Goal: Task Accomplishment & Management: Manage account settings

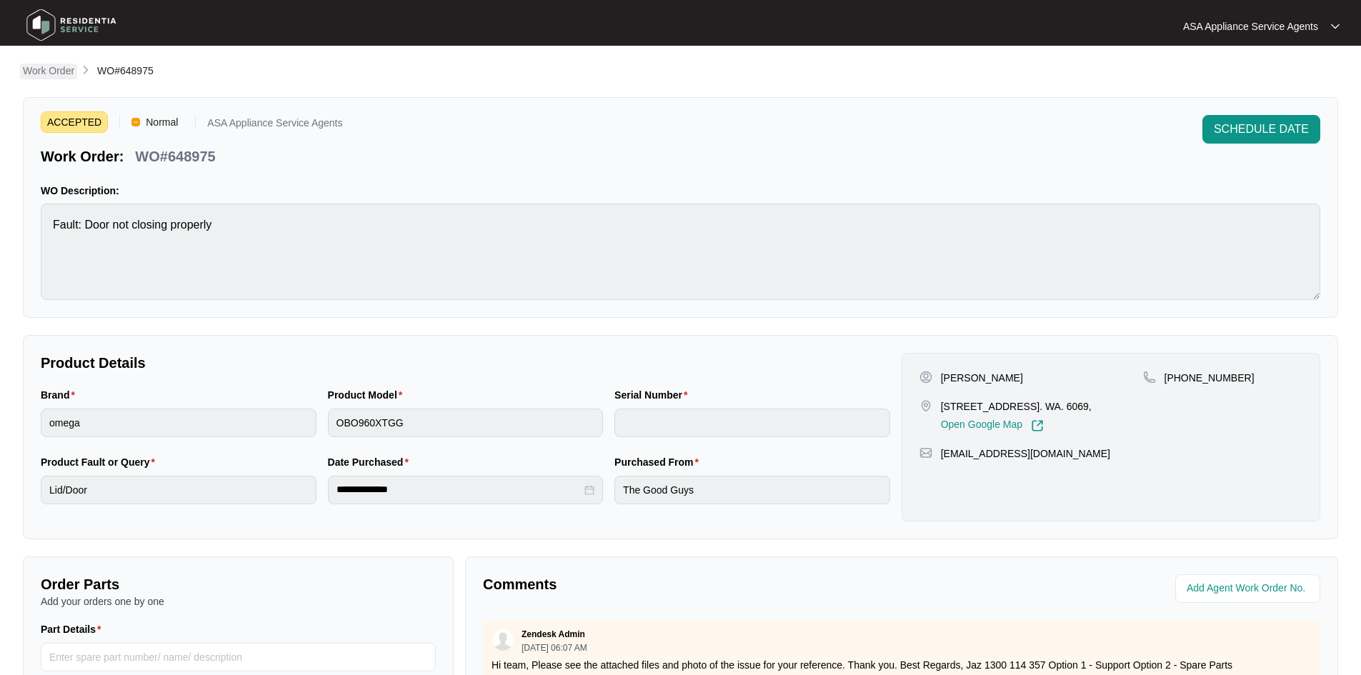
click at [57, 78] on link "Work Order" at bounding box center [48, 72] width 57 height 16
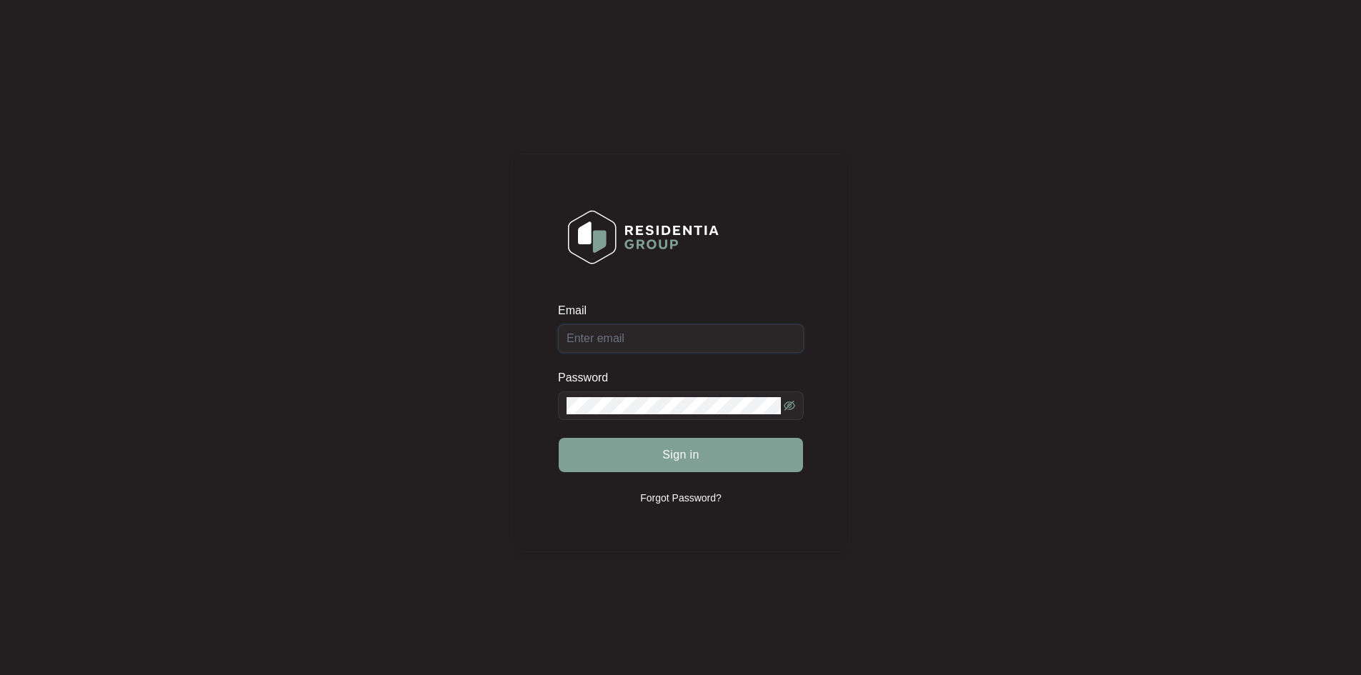
type input "[EMAIL_ADDRESS][DOMAIN_NAME]"
click at [651, 446] on button "Sign in" at bounding box center [681, 455] width 244 height 34
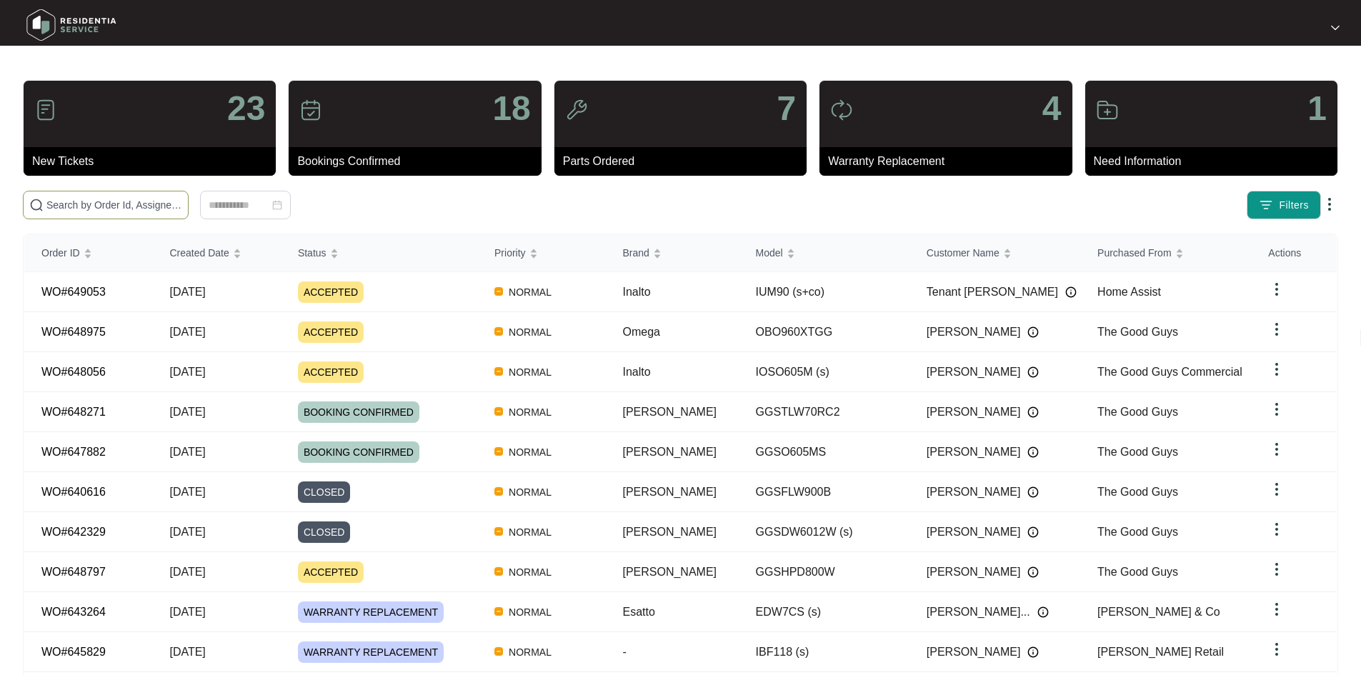
click at [189, 196] on span at bounding box center [106, 205] width 166 height 29
paste input "639967"
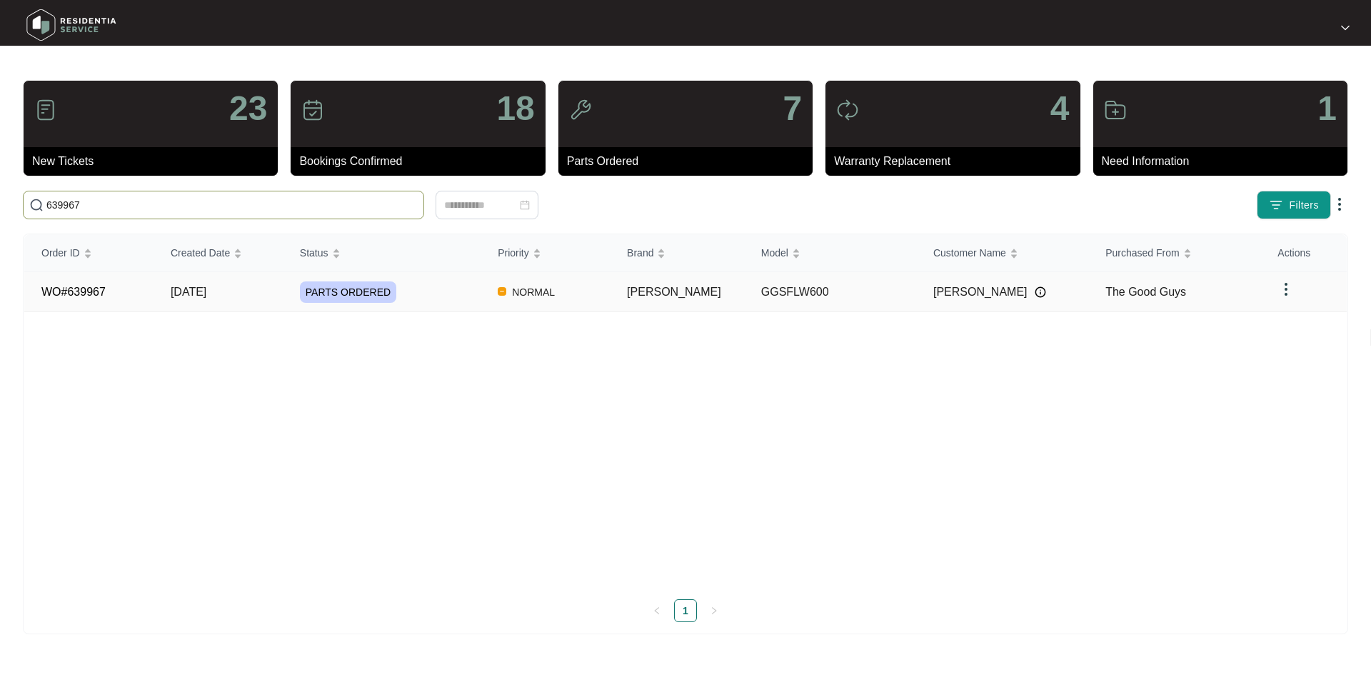
type input "639967"
click at [347, 284] on span "PARTS ORDERED" at bounding box center [348, 291] width 96 height 21
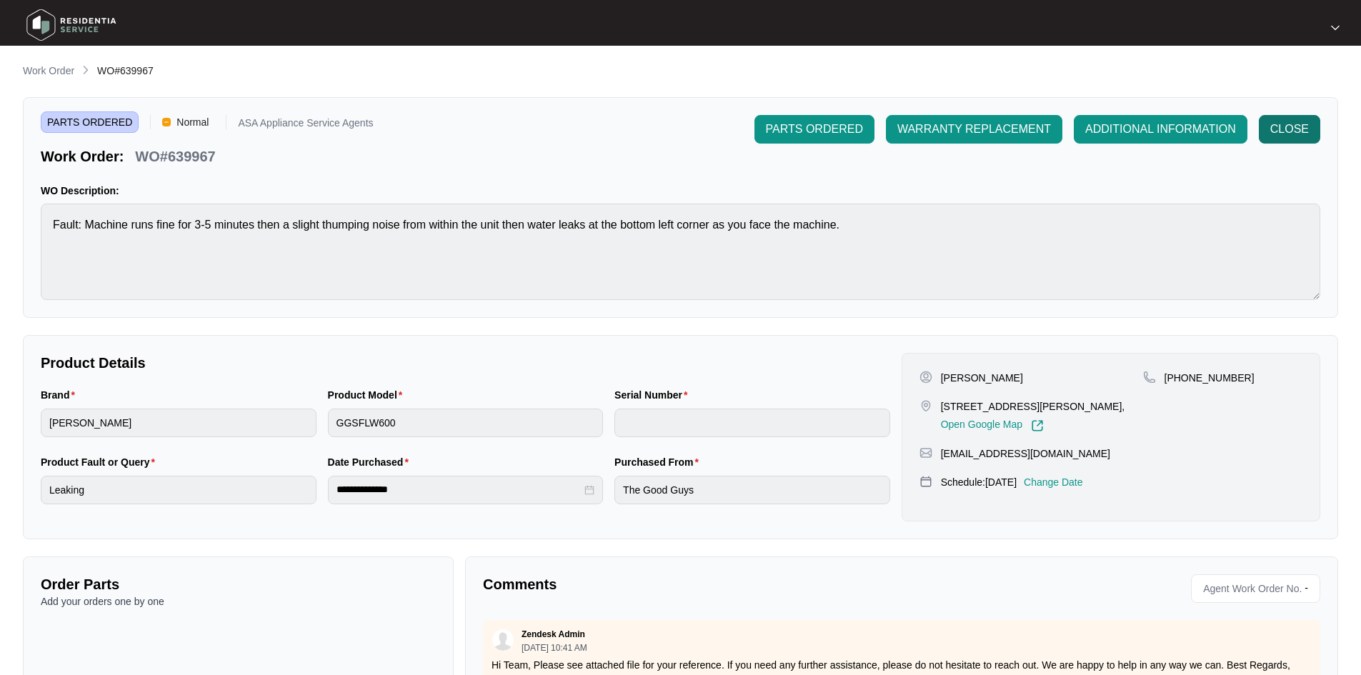
click at [1272, 130] on span "CLOSE" at bounding box center [1289, 129] width 39 height 17
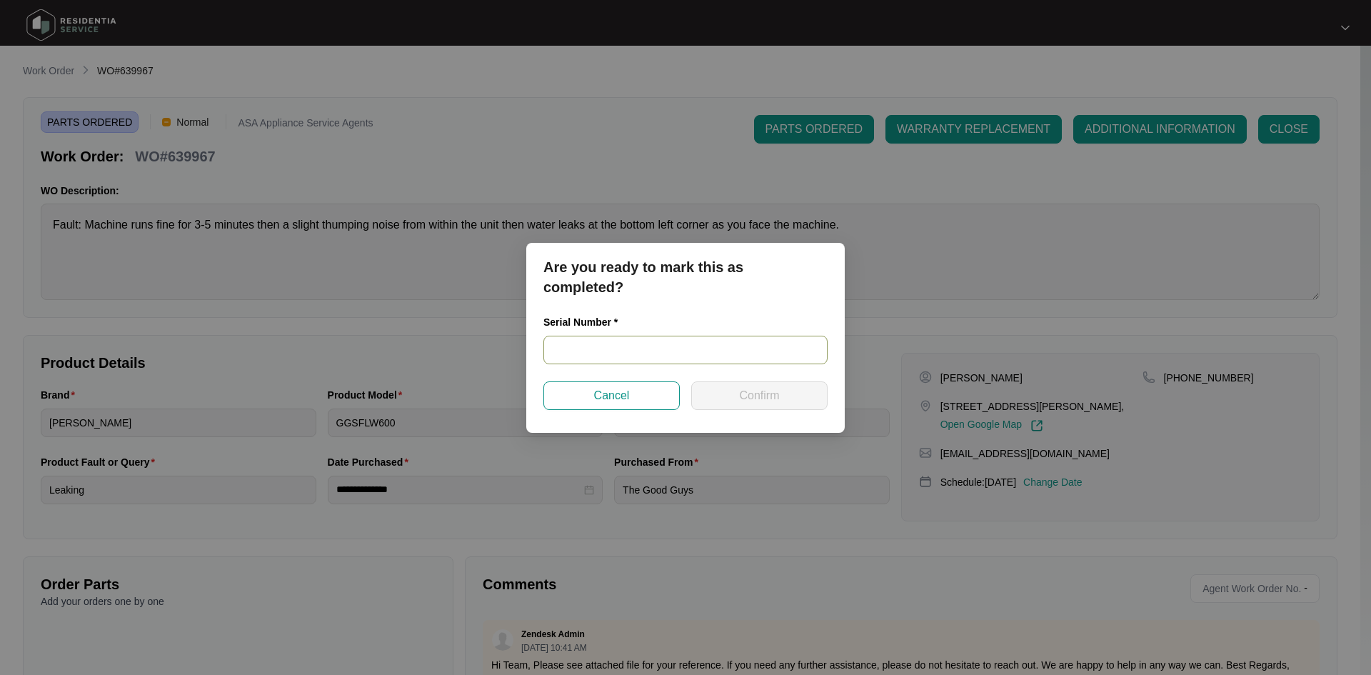
click at [624, 351] on input "text" at bounding box center [686, 350] width 284 height 29
paste input "540L24625013A145S00729"
type input "540L24625013A145S00729"
click at [724, 396] on button "Confirm" at bounding box center [759, 395] width 136 height 29
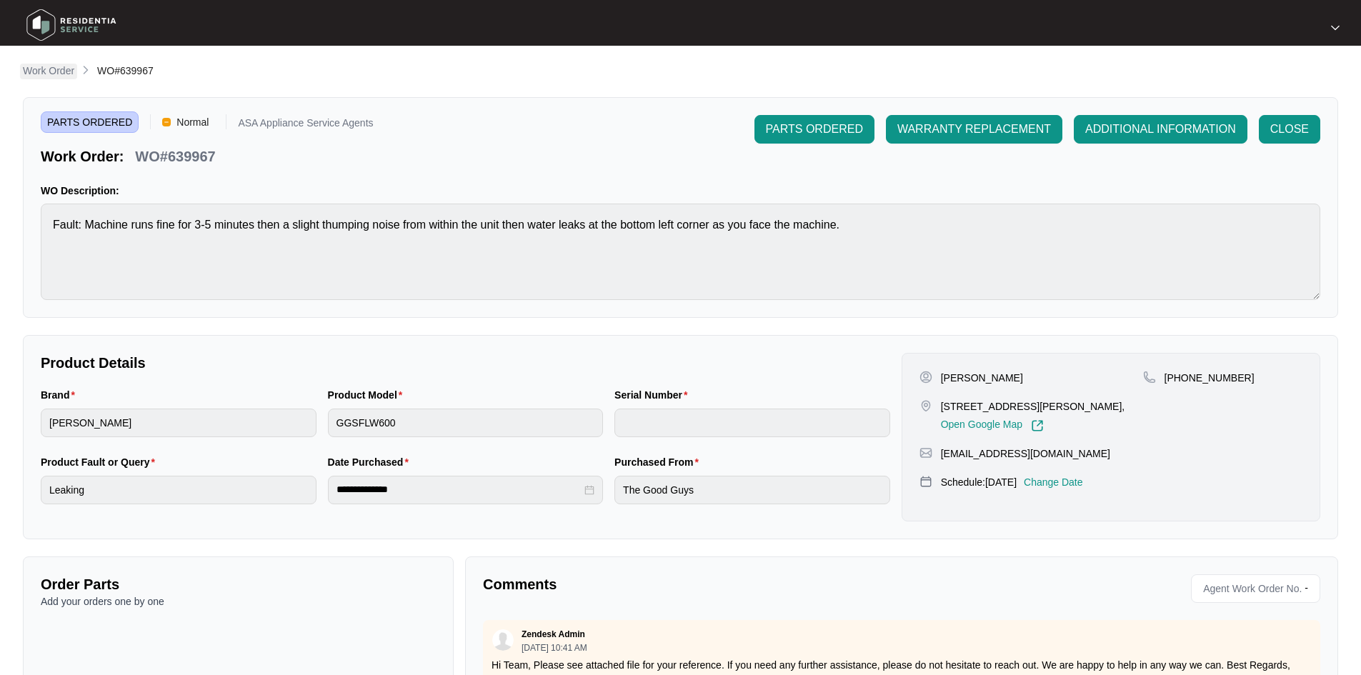
click at [70, 69] on p "Work Order" at bounding box center [48, 71] width 51 height 14
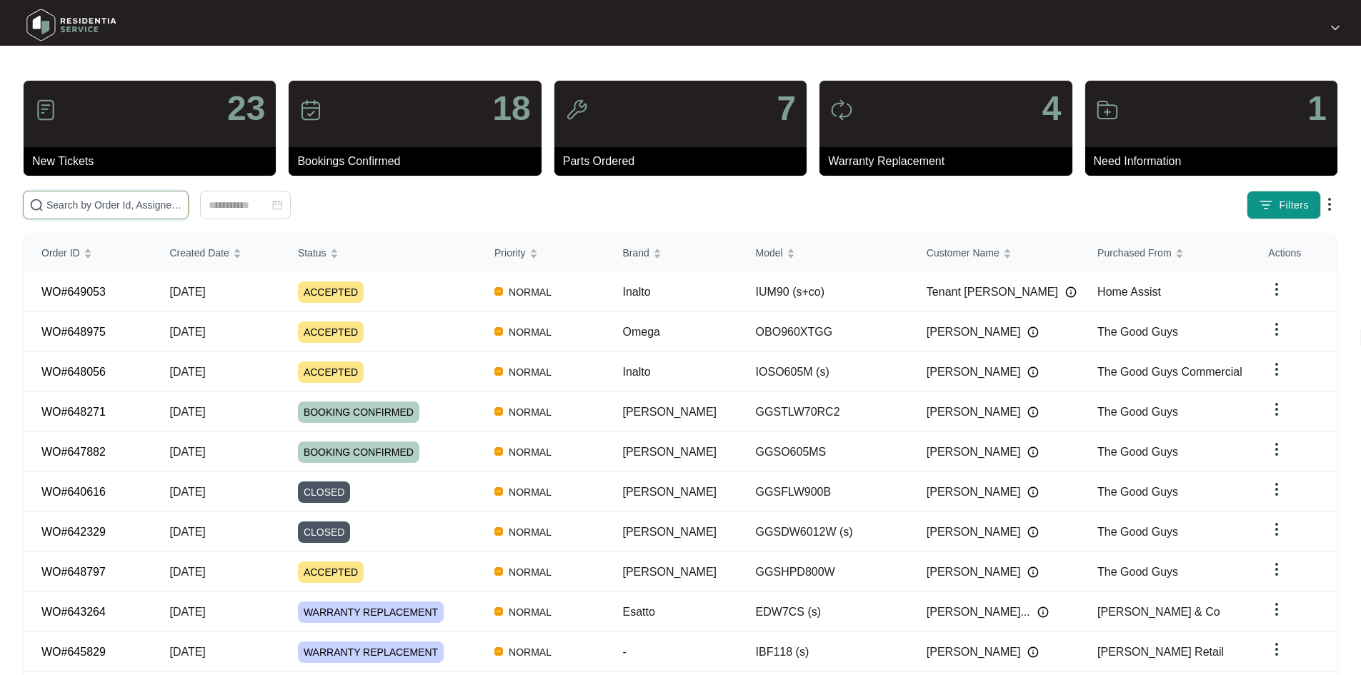
click at [132, 203] on input "text" at bounding box center [114, 205] width 136 height 16
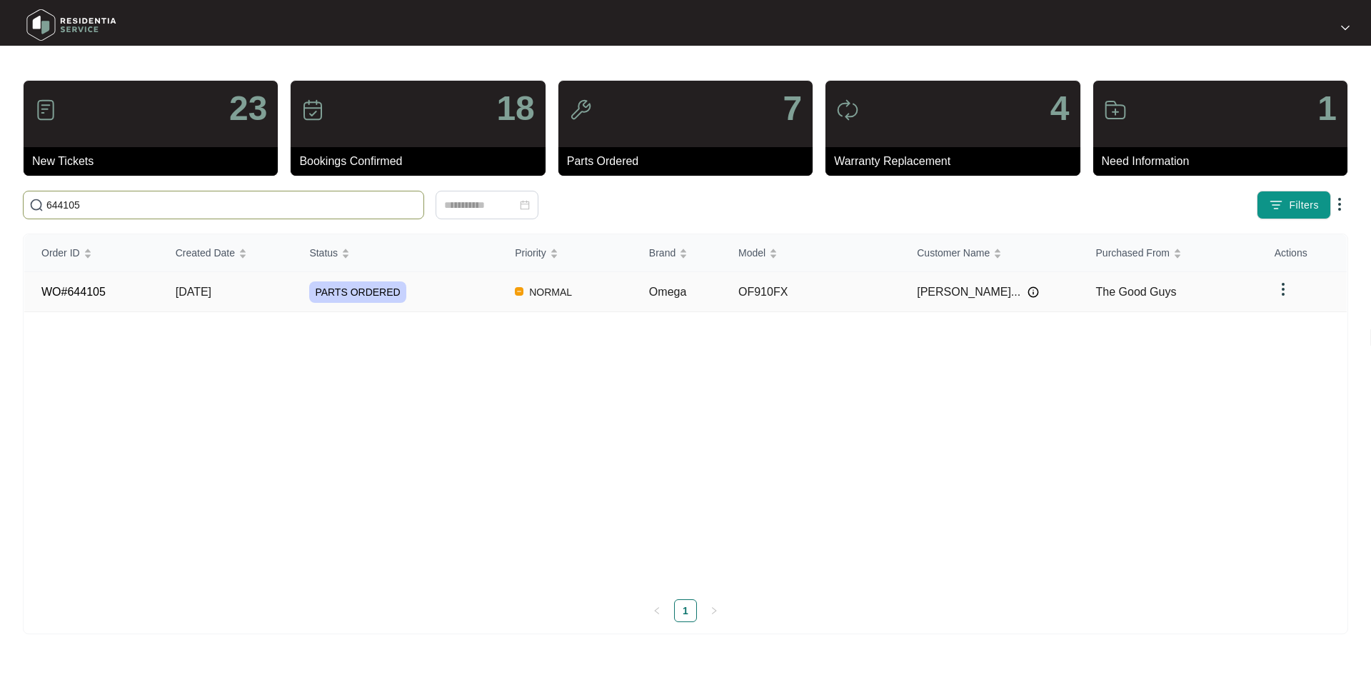
type input "644105"
click at [169, 296] on td "[DATE]" at bounding box center [226, 292] width 134 height 40
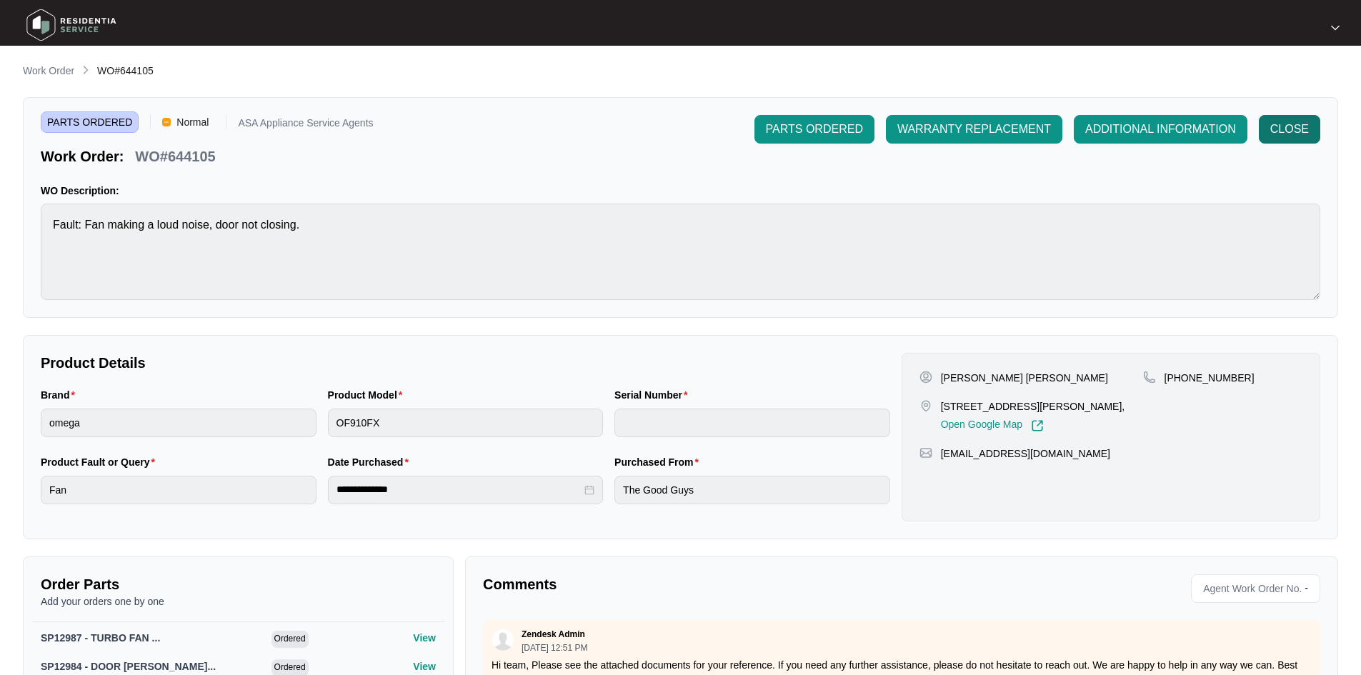
click at [1293, 126] on span "CLOSE" at bounding box center [1289, 129] width 39 height 17
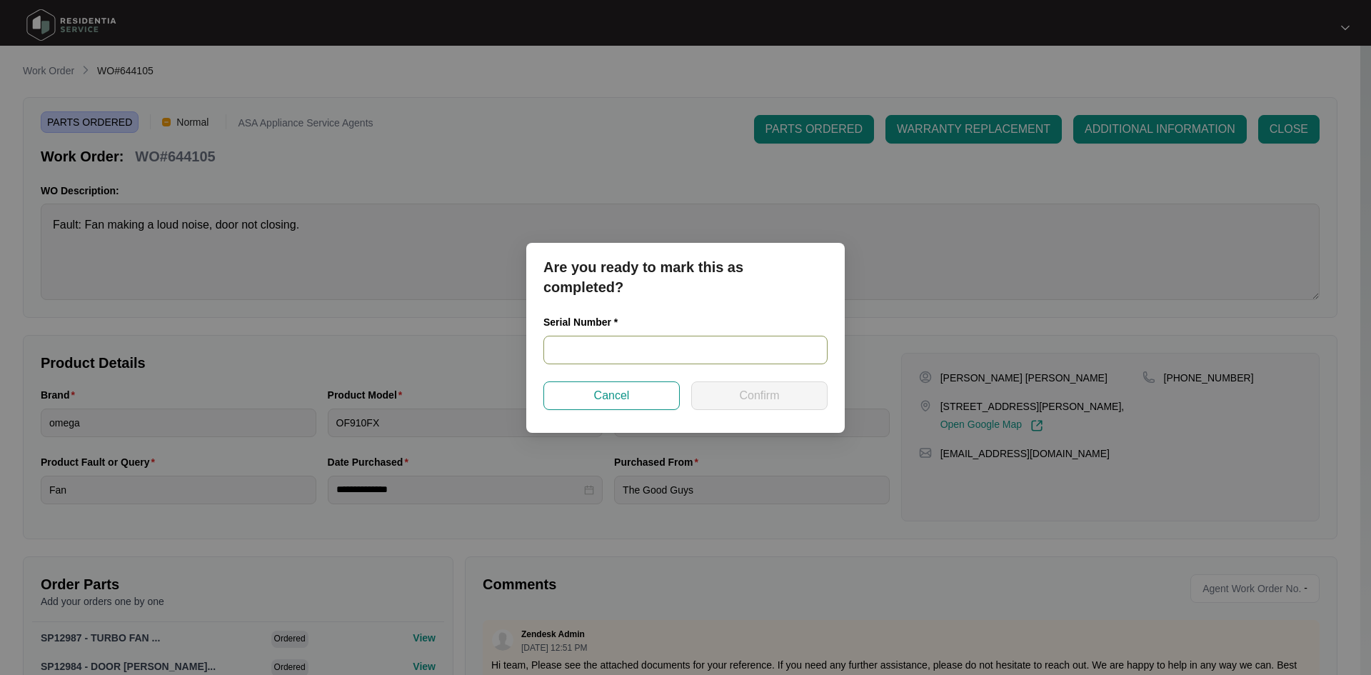
click at [661, 354] on input "text" at bounding box center [686, 350] width 284 height 29
paste input "312646031043"
type input "312646031043"
click at [742, 391] on span "Confirm" at bounding box center [759, 395] width 40 height 17
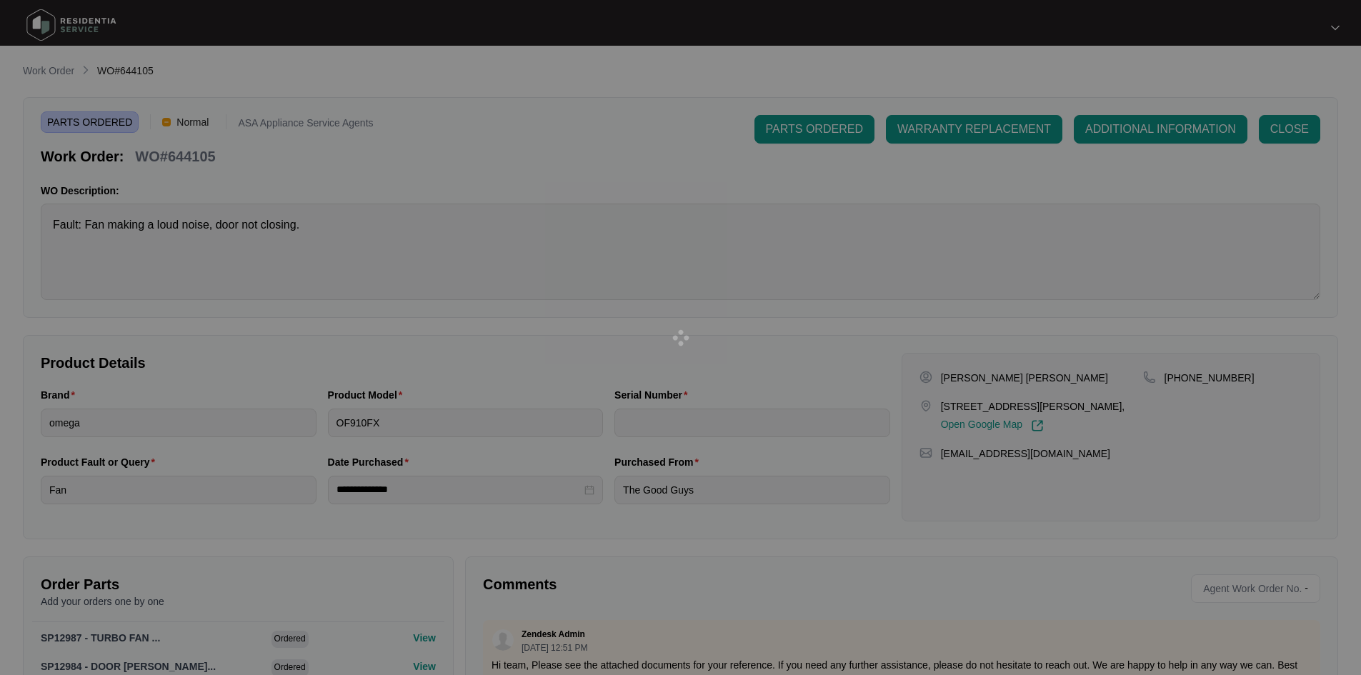
type input "312646031043"
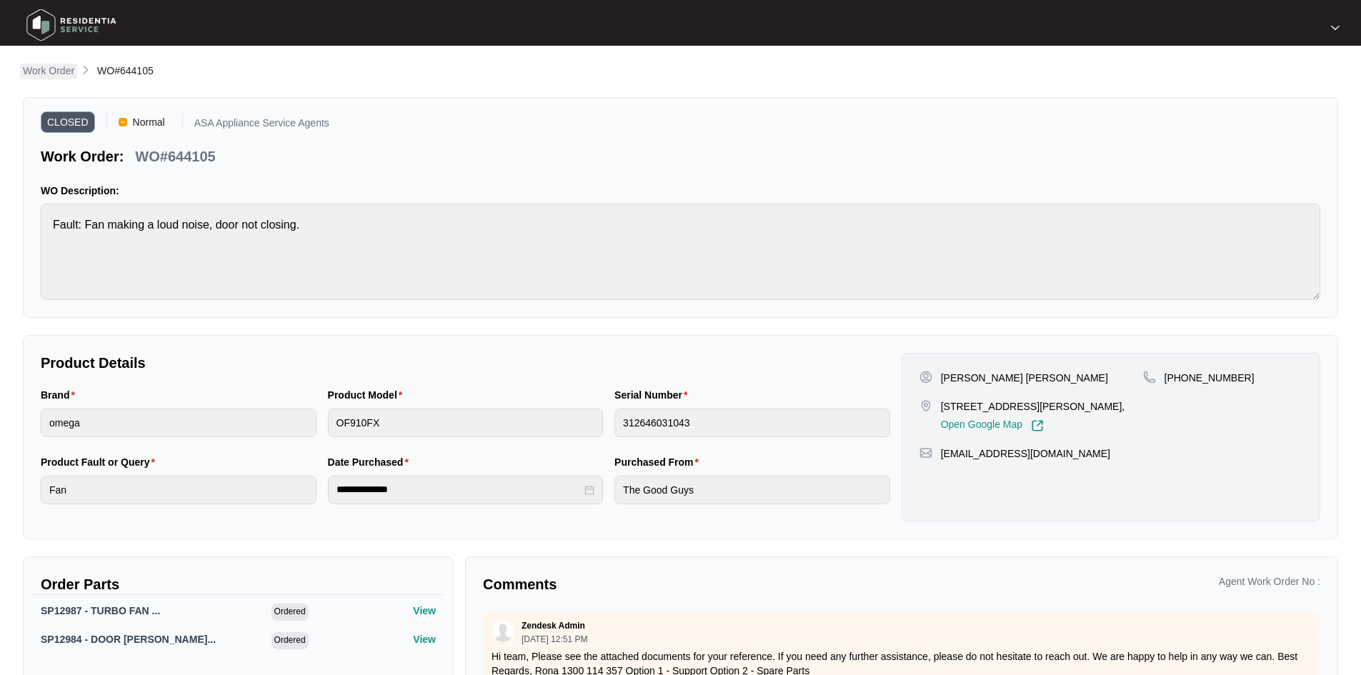
click at [68, 78] on link "Work Order" at bounding box center [48, 72] width 57 height 16
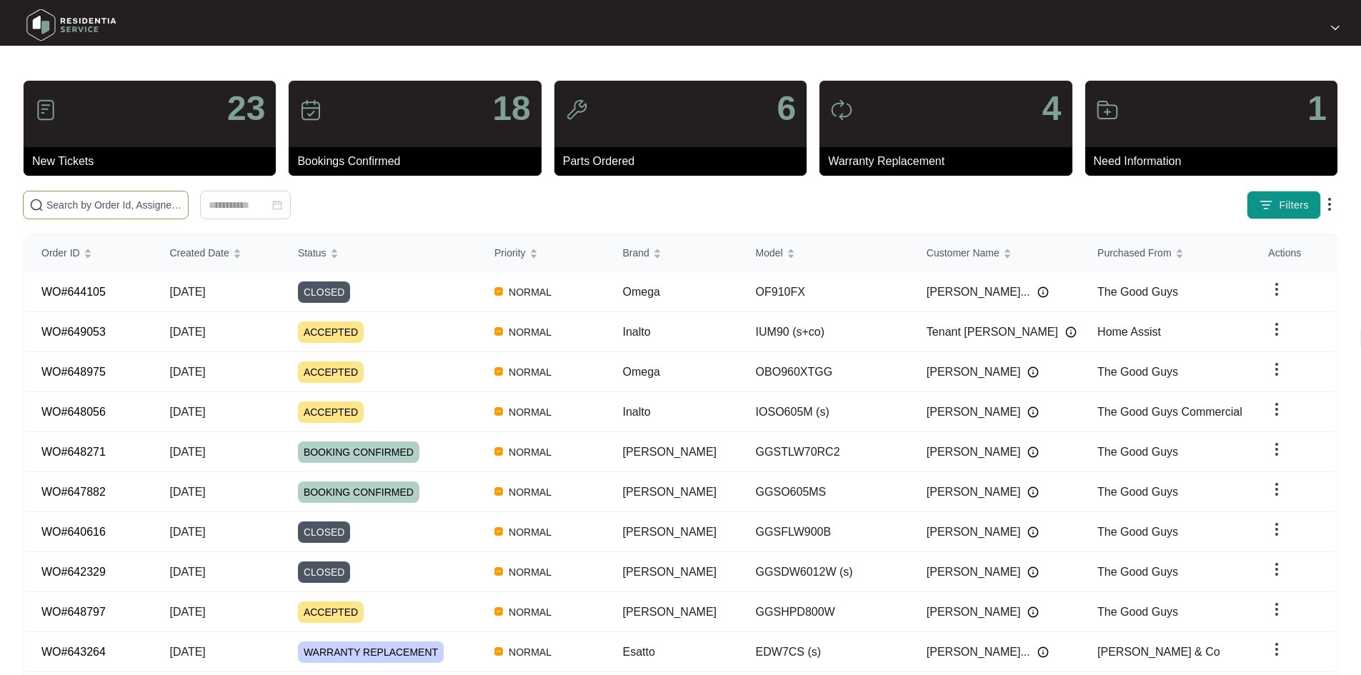
click at [152, 190] on div "23 New Tickets 18 Bookings Confirmed 6 Parts Ordered 4 Warranty Replacement 1 N…" at bounding box center [680, 399] width 1315 height 639
click at [152, 196] on span at bounding box center [106, 205] width 166 height 29
paste input "645215"
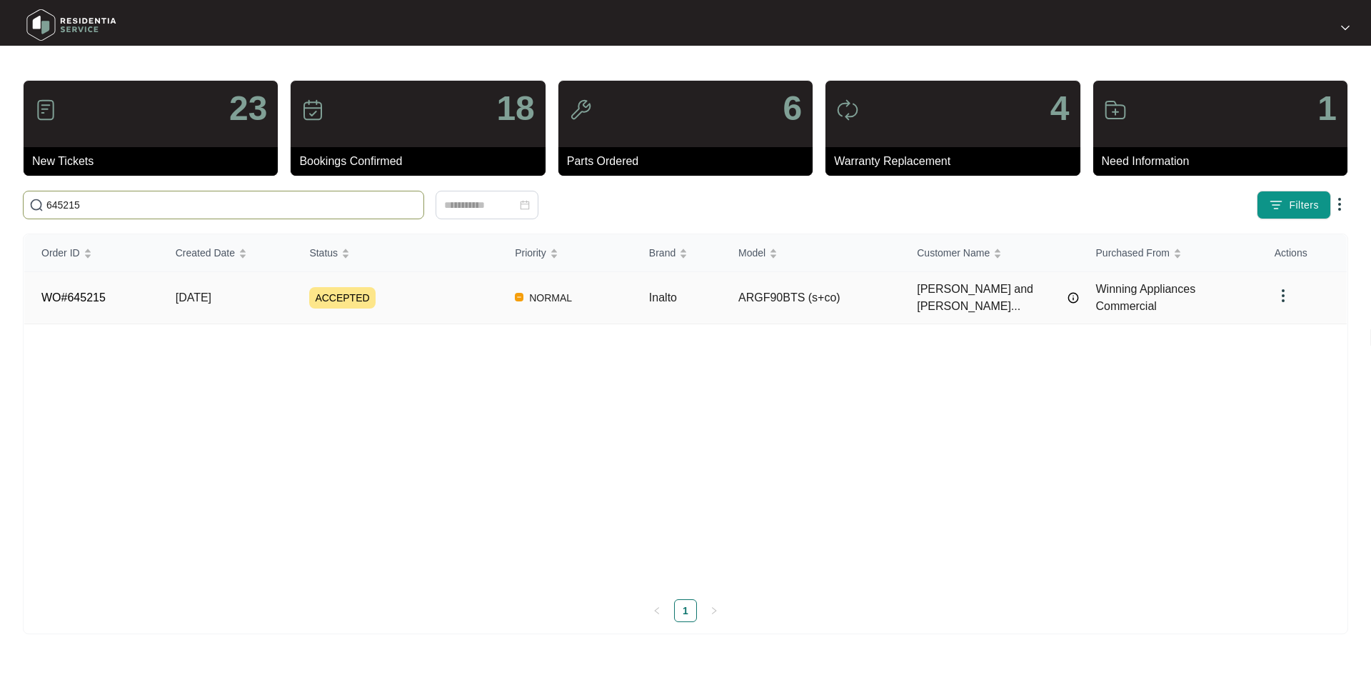
type input "645215"
drag, startPoint x: 221, startPoint y: 295, endPoint x: 214, endPoint y: 299, distance: 8.3
click at [211, 298] on span "[DATE]" at bounding box center [194, 297] width 36 height 12
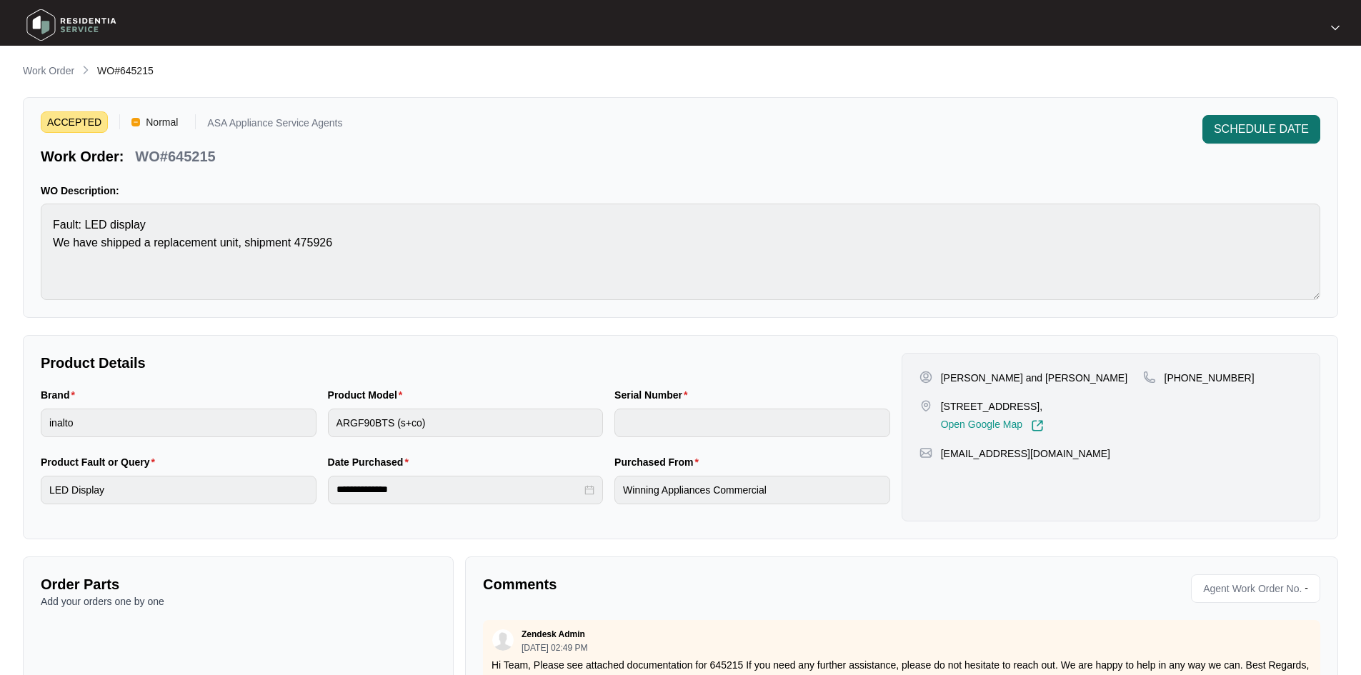
click at [1254, 125] on span "SCHEDULE DATE" at bounding box center [1261, 129] width 95 height 17
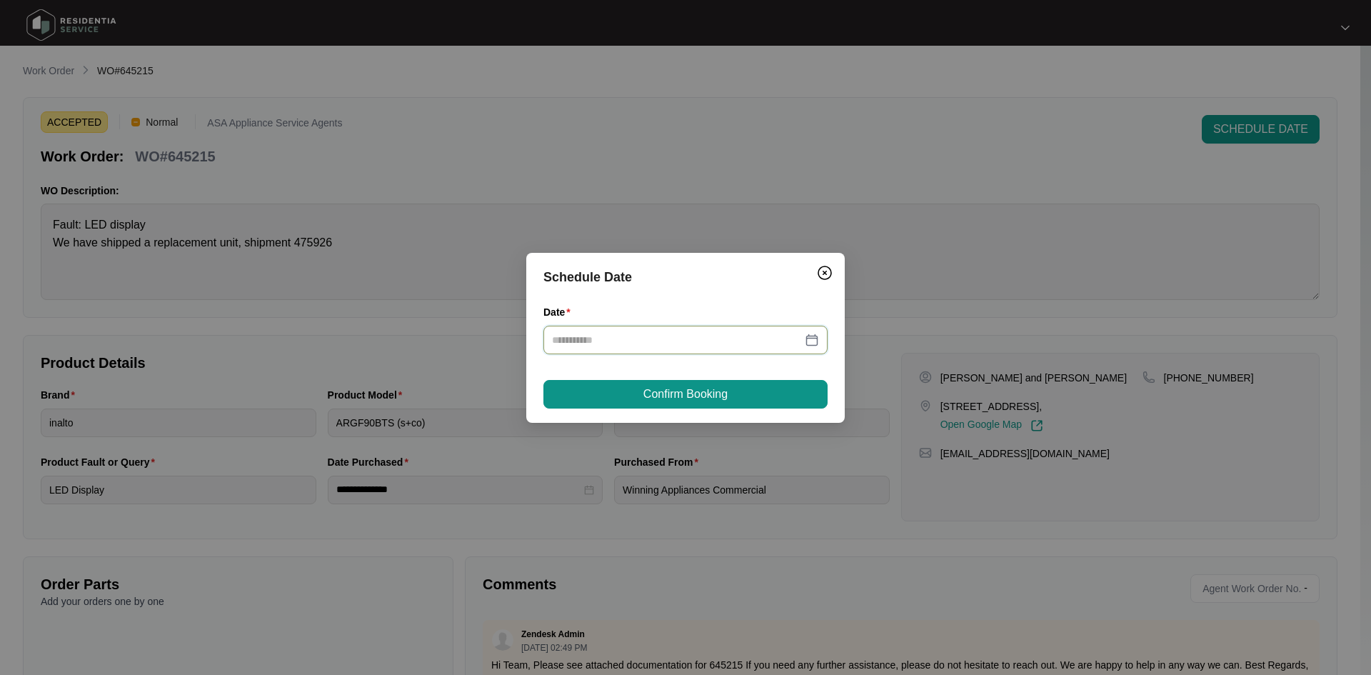
click at [729, 341] on input "Date" at bounding box center [677, 340] width 250 height 16
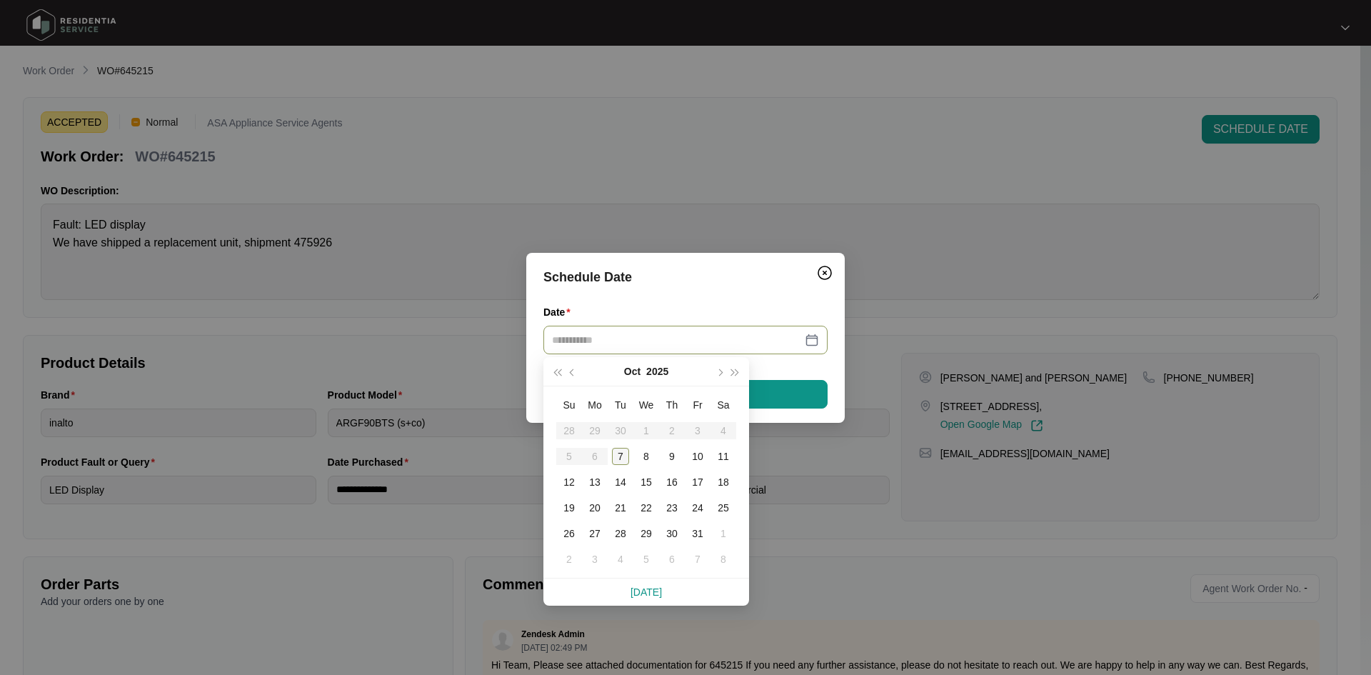
type input "**********"
click at [605, 453] on table "Su Mo Tu We Th Fr Sa 28 29 30 1 2 3 4 5 6 7 8 9 10 11 12 13 14 15 16 17 18 19 2…" at bounding box center [646, 482] width 180 height 180
click at [603, 453] on table "Su Mo Tu We Th Fr Sa 28 29 30 1 2 3 4 5 6 7 8 9 10 11 12 13 14 15 16 17 18 19 2…" at bounding box center [646, 482] width 180 height 180
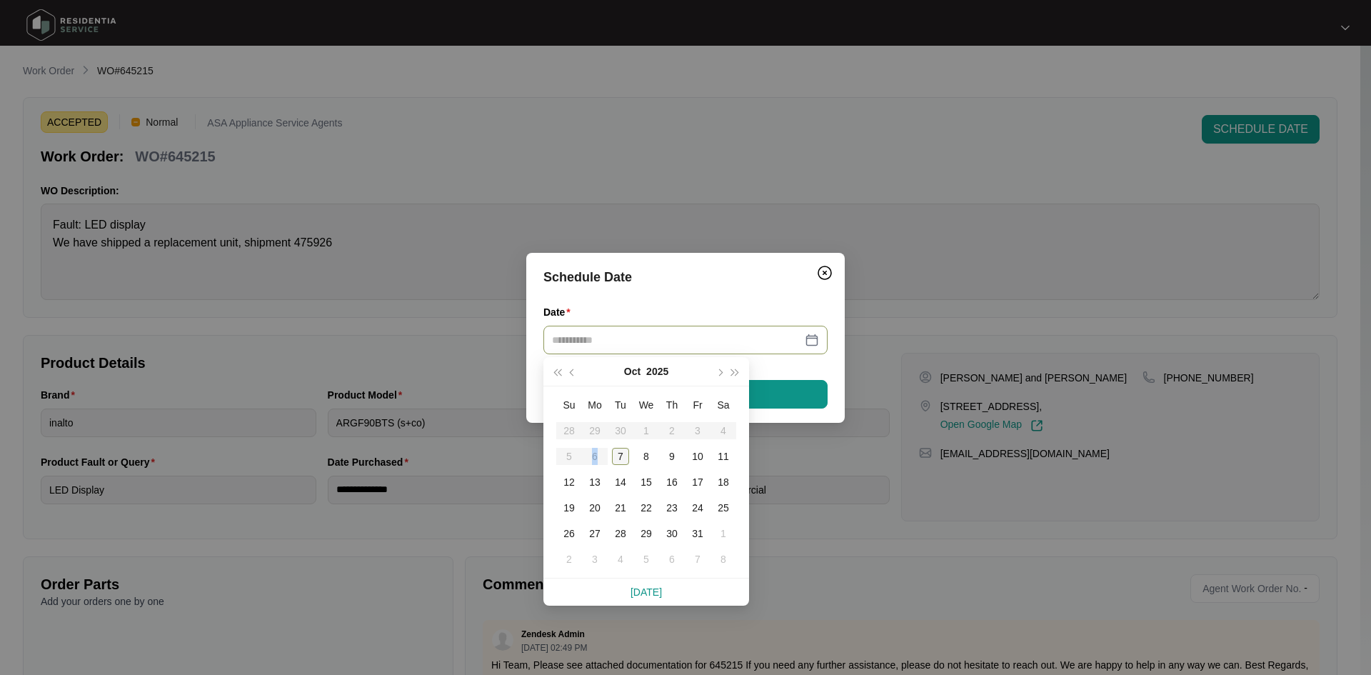
type input "**********"
click at [584, 454] on table "Su Mo Tu We Th Fr Sa 28 29 30 1 2 3 4 5 6 7 8 9 10 11 12 13 14 15 16 17 18 19 2…" at bounding box center [646, 482] width 180 height 180
click at [601, 453] on table "Su Mo Tu We Th Fr Sa 28 29 30 1 2 3 4 5 6 7 8 9 10 11 12 13 14 15 16 17 18 19 2…" at bounding box center [646, 482] width 180 height 180
click at [620, 453] on div "7" at bounding box center [620, 456] width 17 height 17
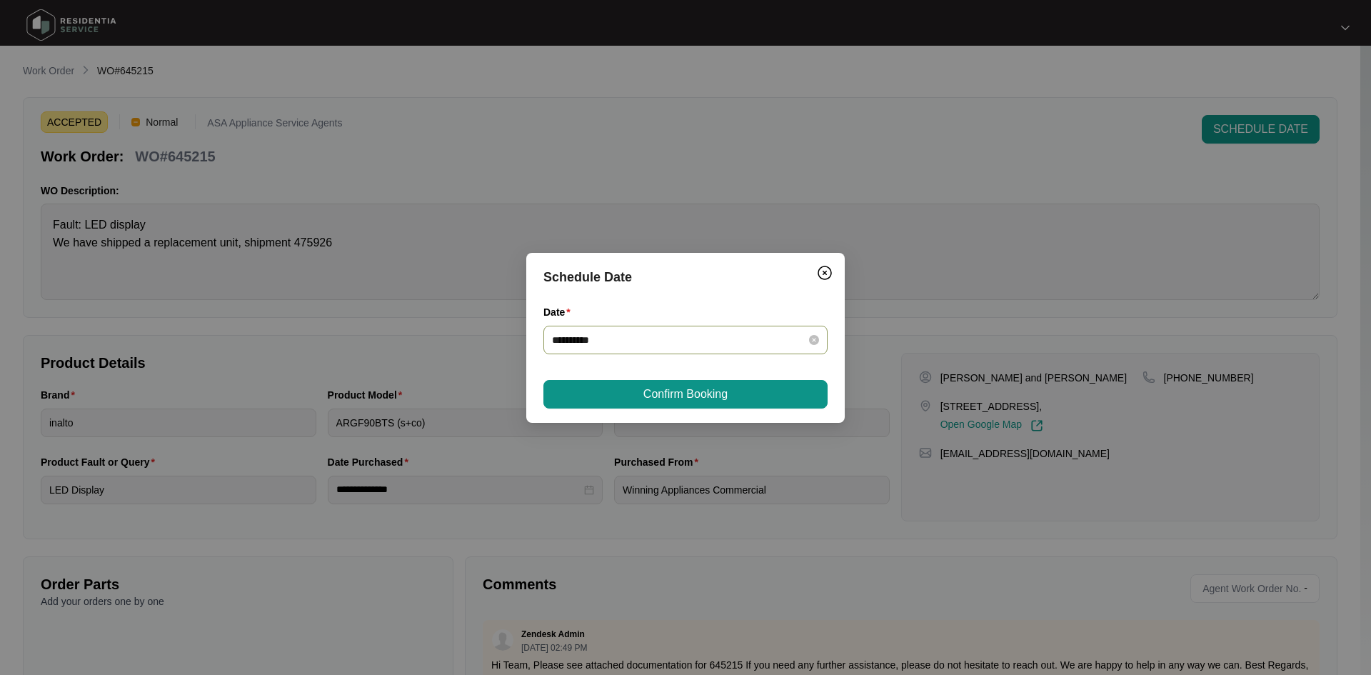
click at [561, 341] on input "**********" at bounding box center [677, 340] width 250 height 16
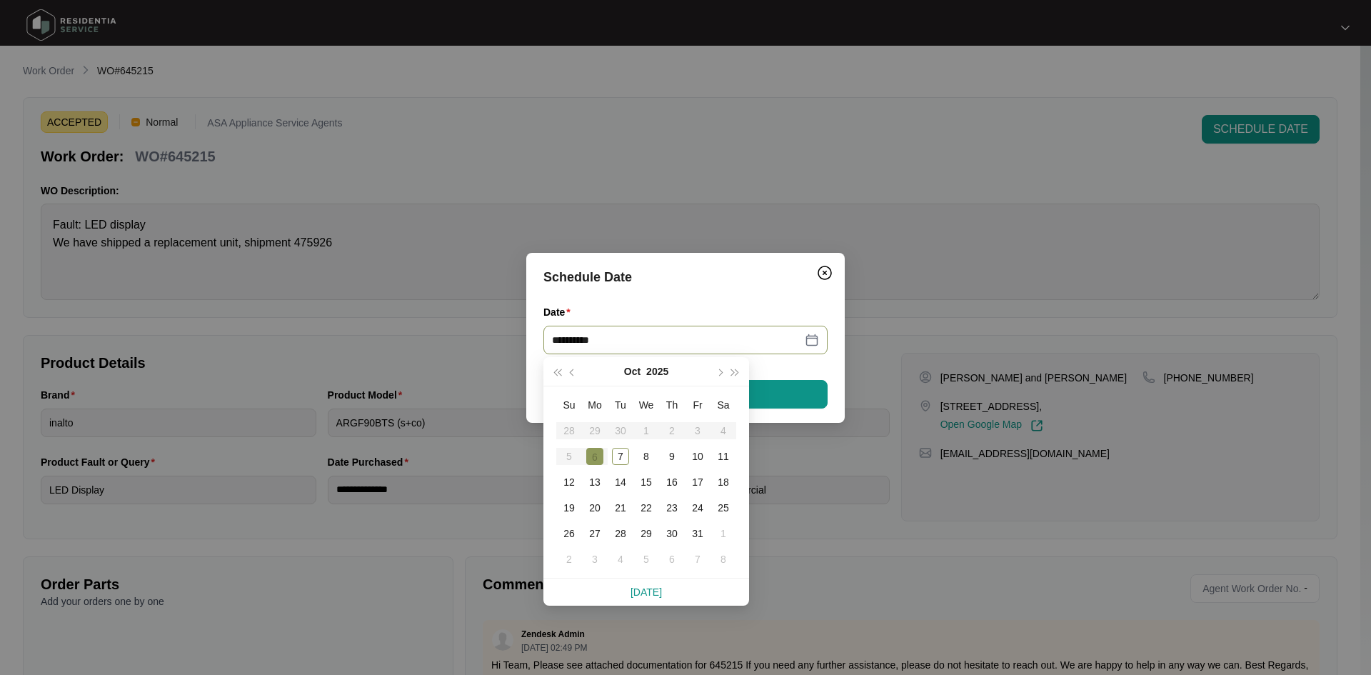
type input "**********"
click at [712, 312] on div "Date" at bounding box center [686, 314] width 284 height 21
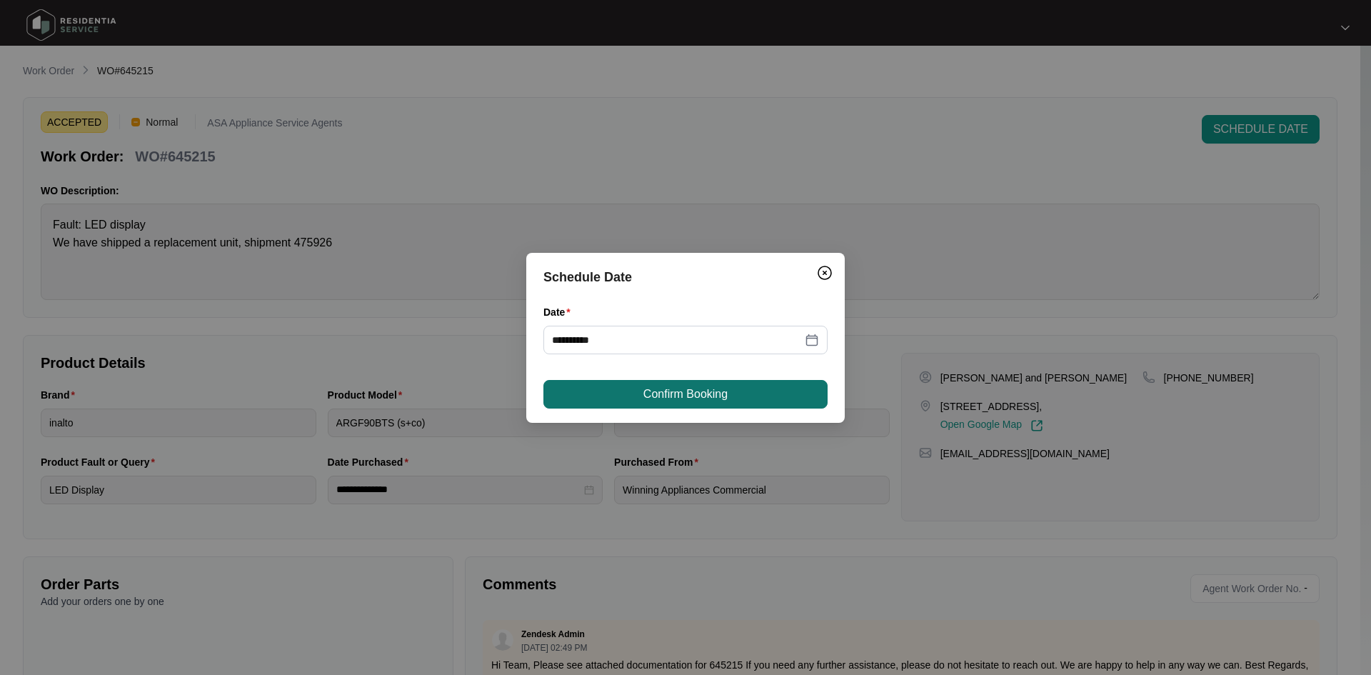
click at [694, 394] on span "Confirm Booking" at bounding box center [686, 394] width 84 height 17
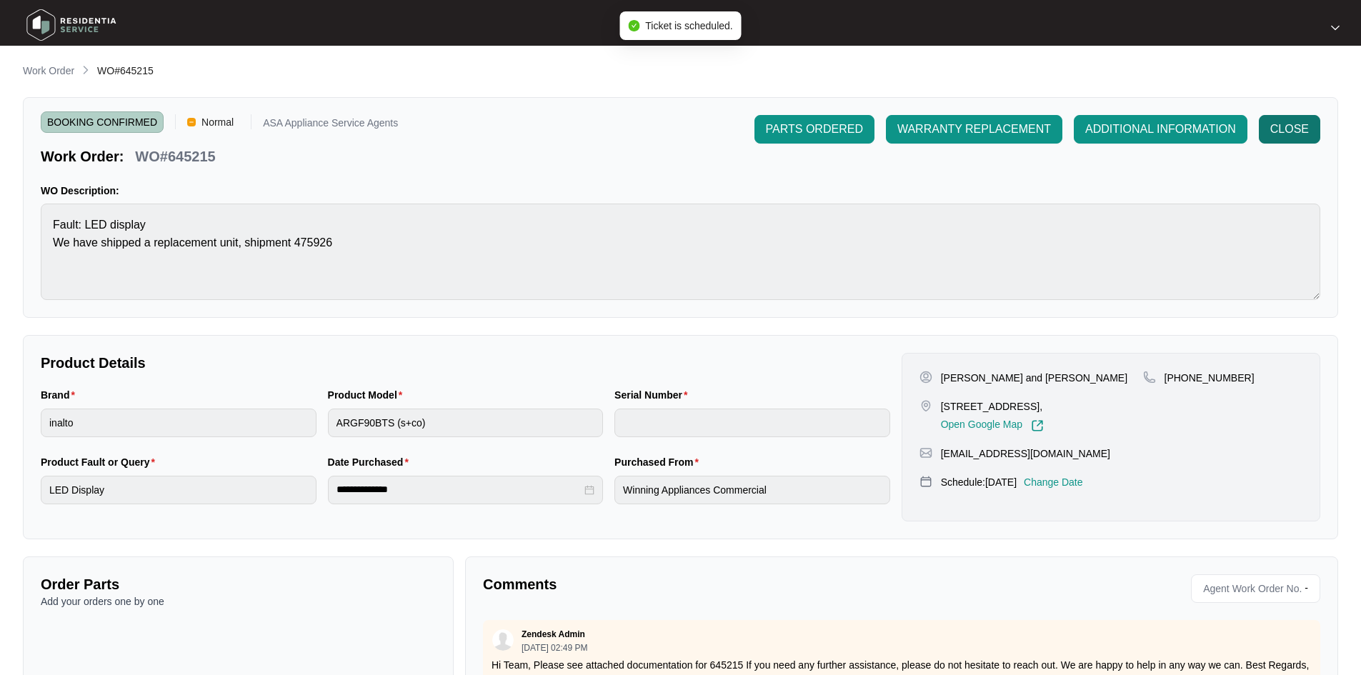
click at [1279, 128] on span "CLOSE" at bounding box center [1289, 129] width 39 height 17
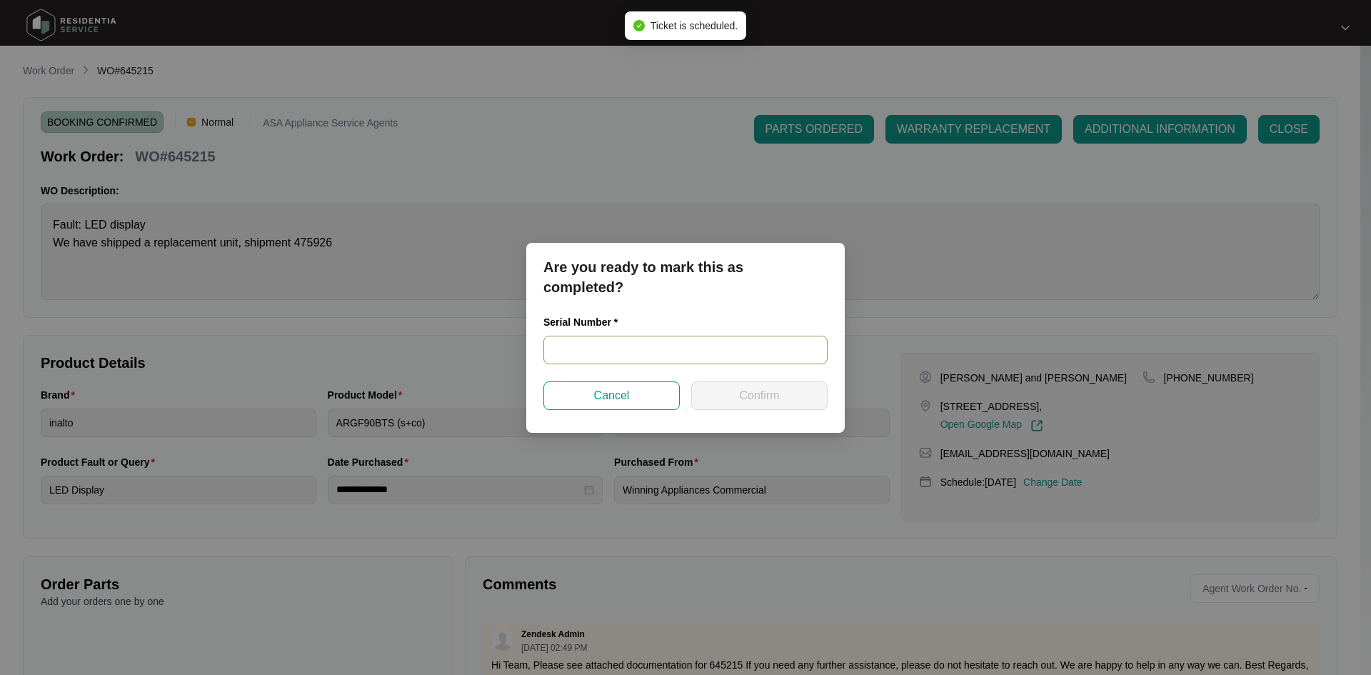
click at [622, 350] on input "text" at bounding box center [686, 350] width 284 height 29
paste input "RR0823002472"
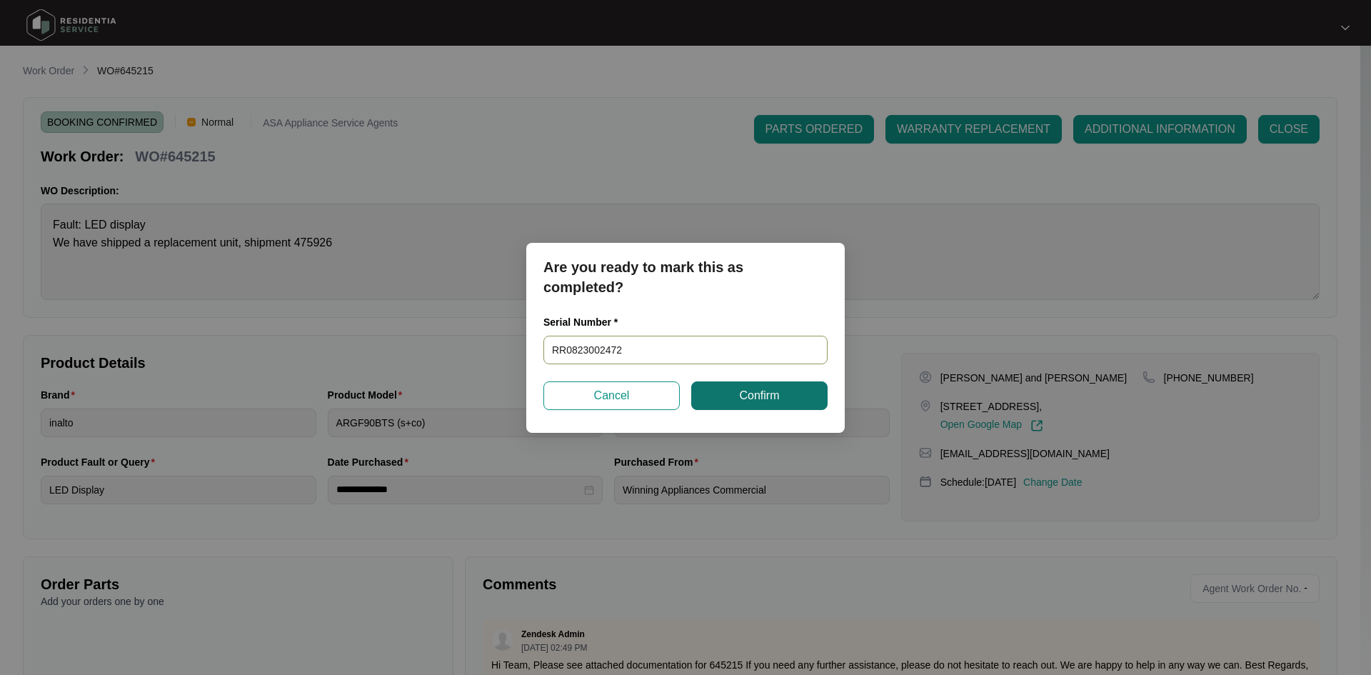
type input "RR0823002472"
click at [746, 396] on span "Confirm" at bounding box center [759, 395] width 40 height 17
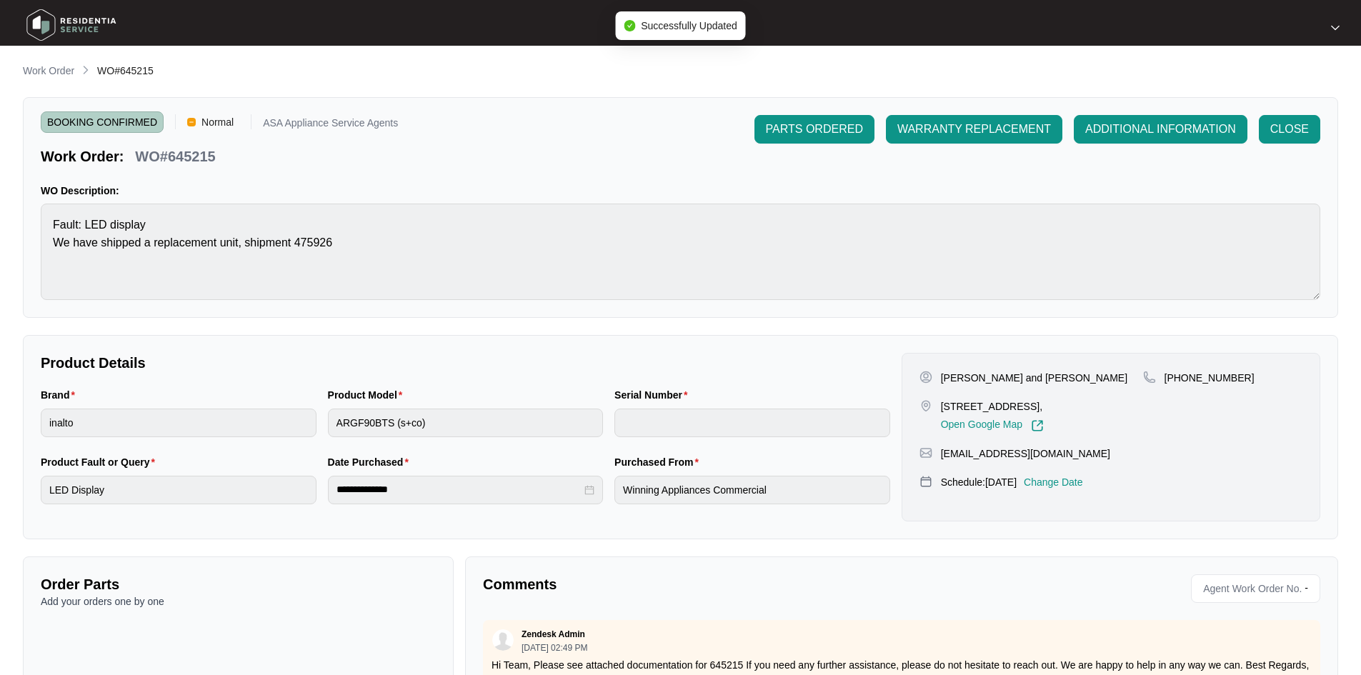
type input "RR0823002472"
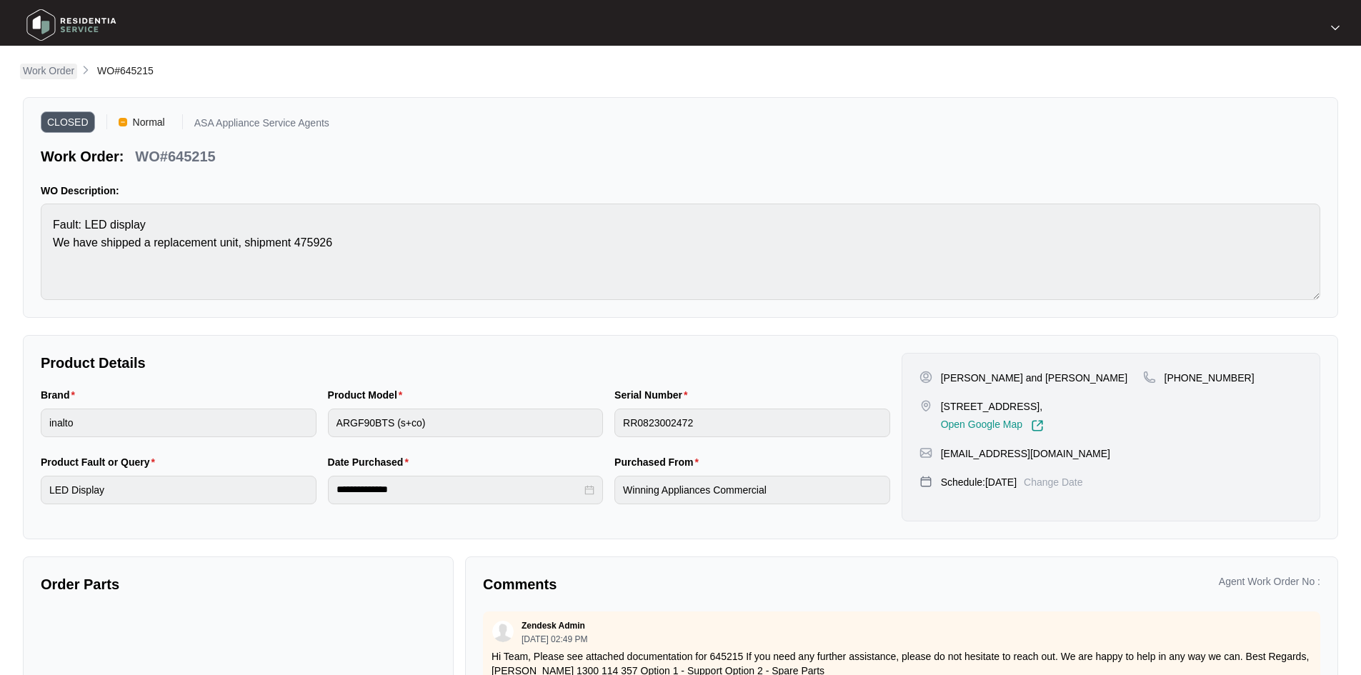
click at [60, 68] on p "Work Order" at bounding box center [48, 71] width 51 height 14
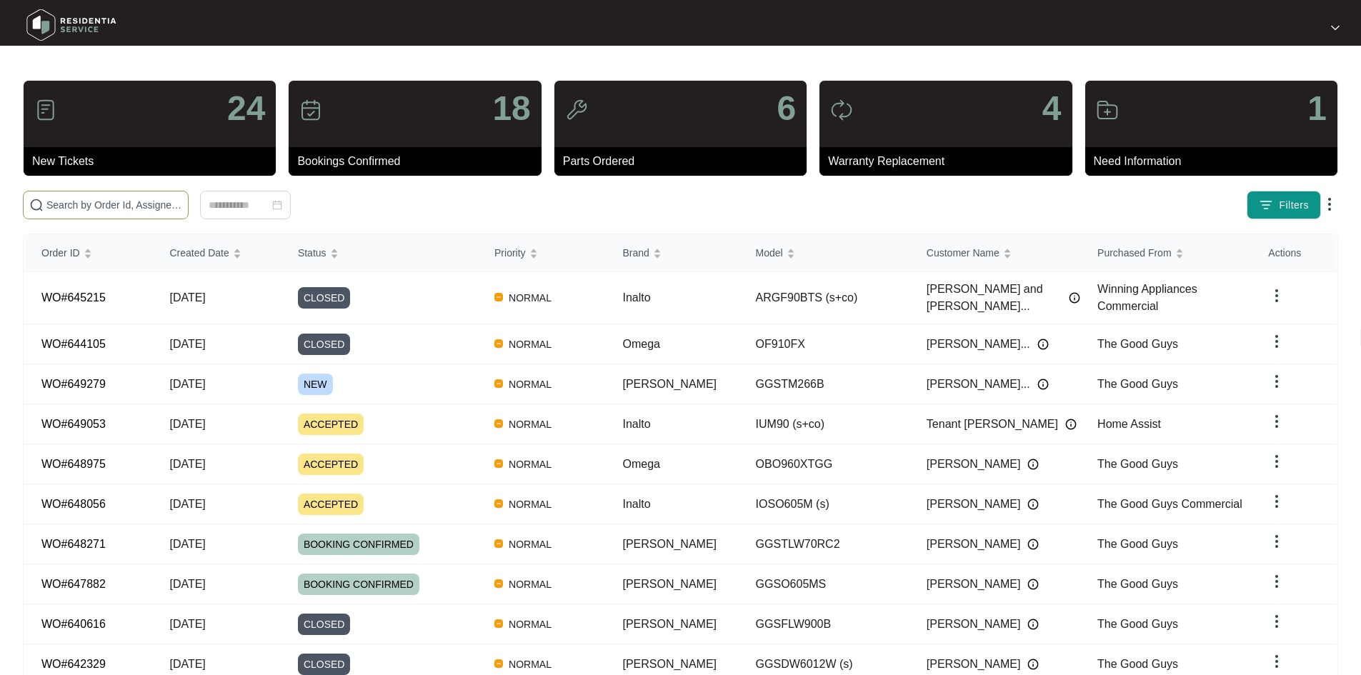
click at [145, 193] on span at bounding box center [106, 205] width 166 height 29
paste input "646836"
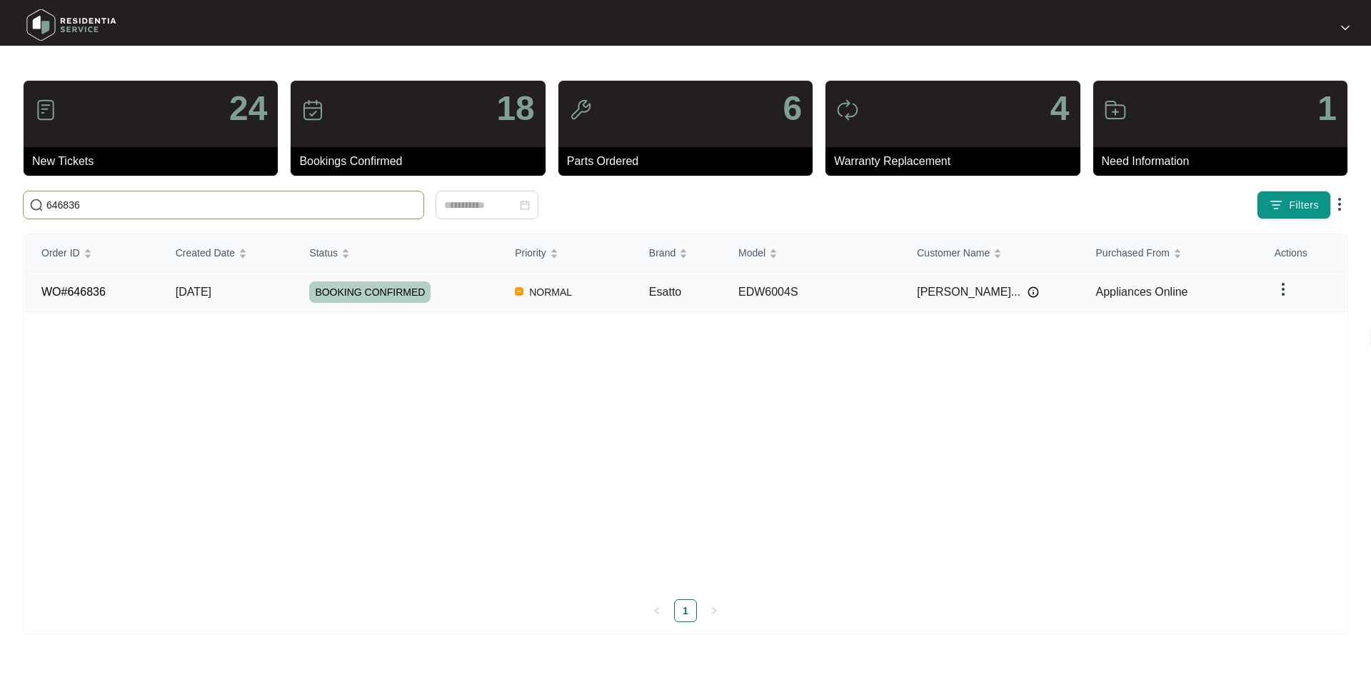
type input "646836"
click at [260, 289] on td "[DATE]" at bounding box center [226, 292] width 134 height 40
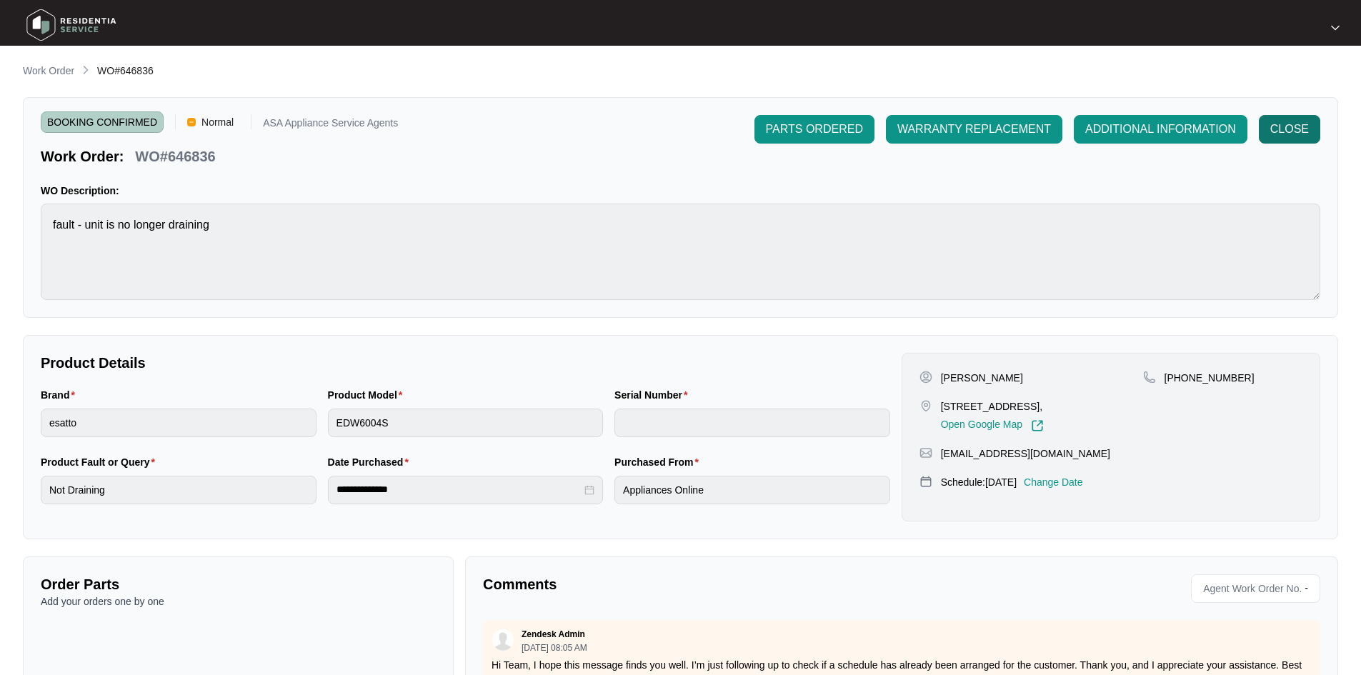
click at [1314, 119] on button "CLOSE" at bounding box center [1289, 129] width 61 height 29
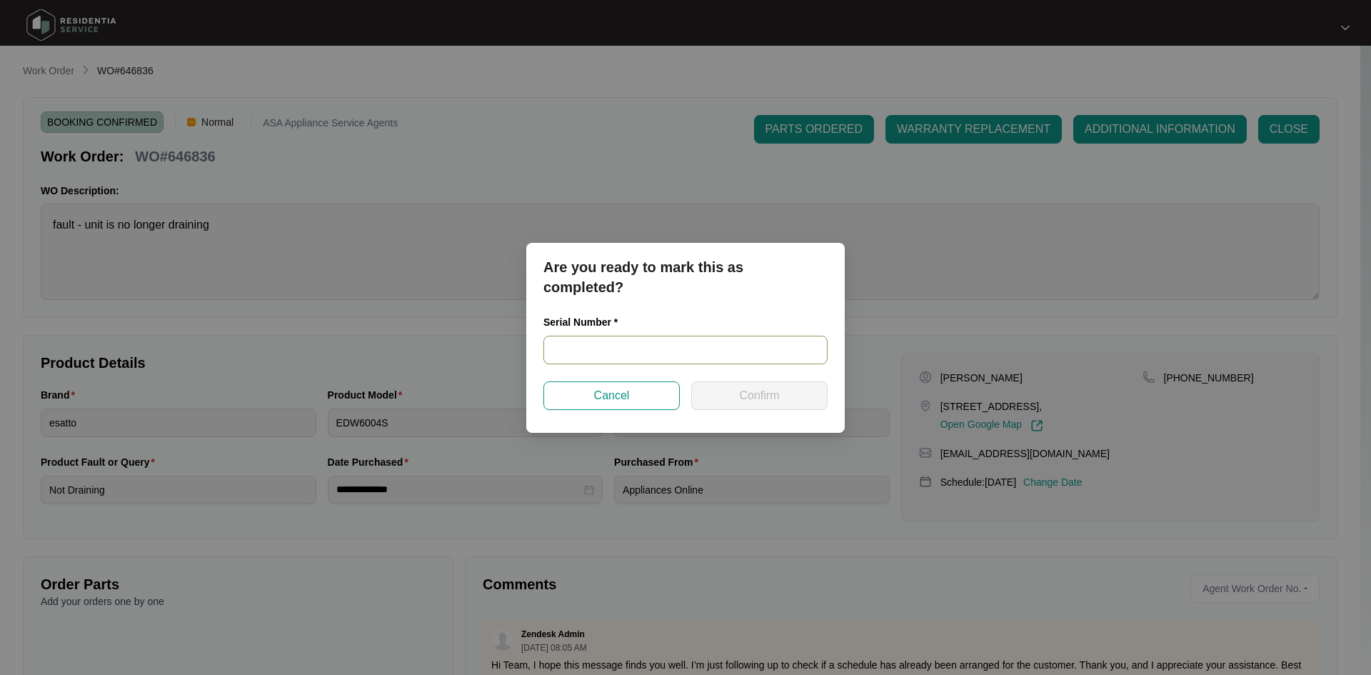
click at [605, 351] on input "text" at bounding box center [686, 350] width 284 height 29
paste input "23087032080100156"
type input "23087032080100156"
click at [736, 394] on button "Confirm" at bounding box center [759, 395] width 136 height 29
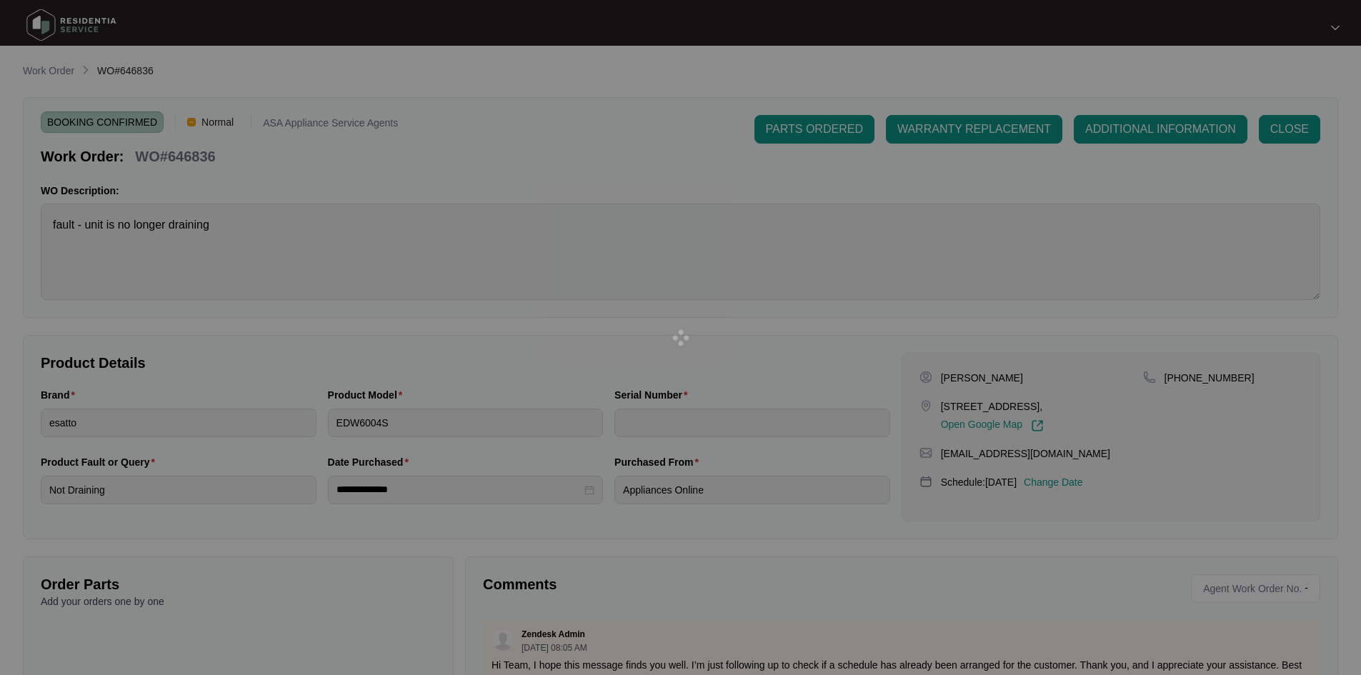
type input "23087032080100156"
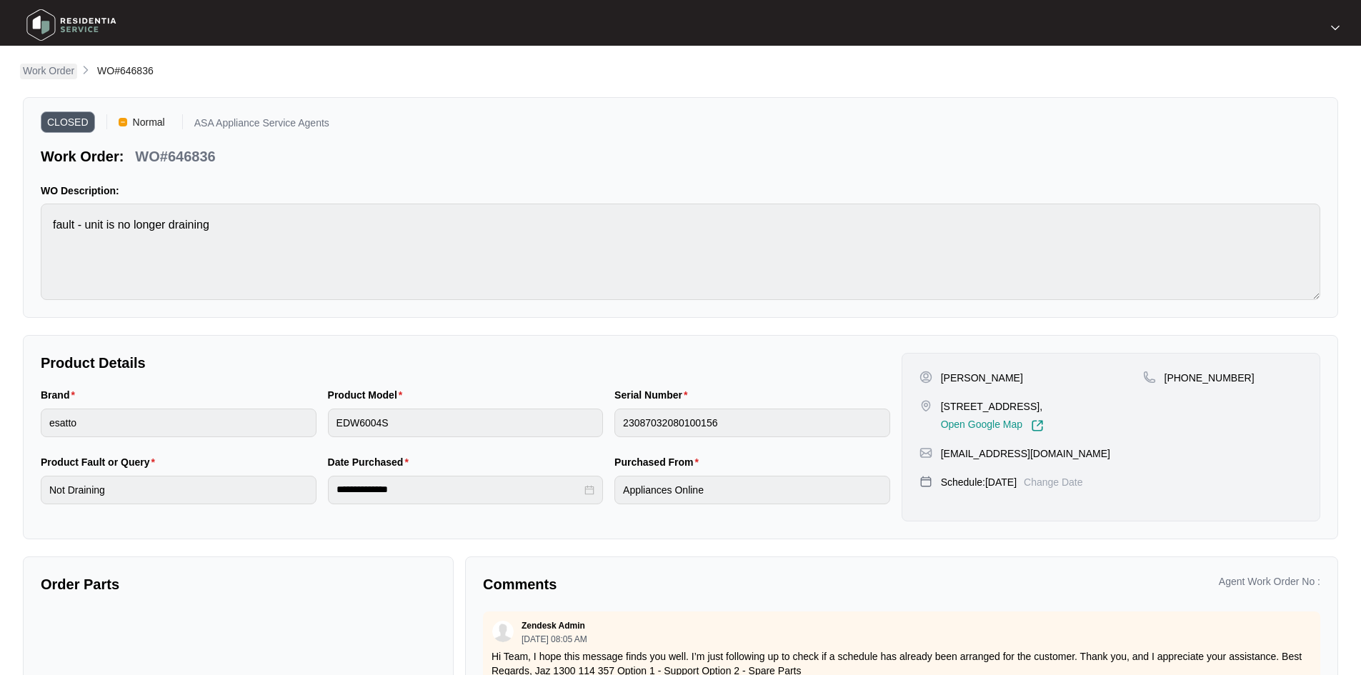
click at [50, 71] on p "Work Order" at bounding box center [48, 71] width 51 height 14
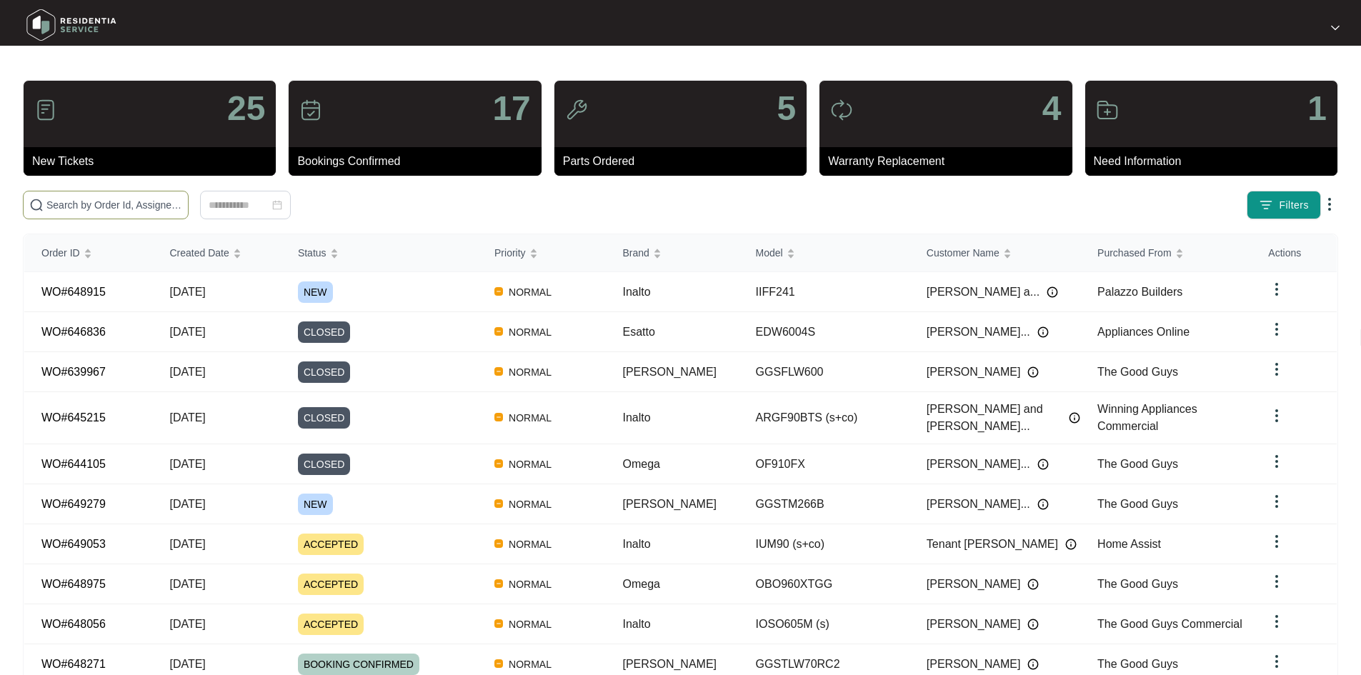
click at [182, 200] on input "text" at bounding box center [114, 205] width 136 height 16
paste input "649279"
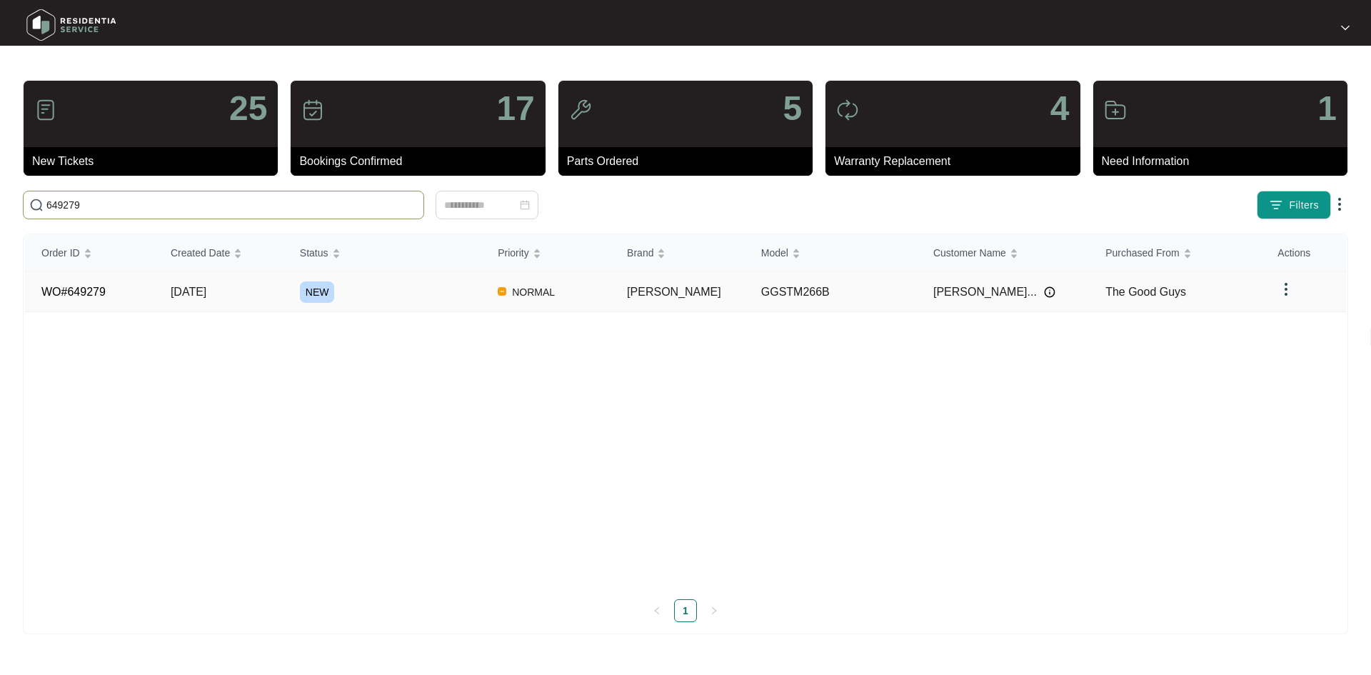
type input "649279"
click at [202, 304] on td "[DATE]" at bounding box center [218, 292] width 129 height 40
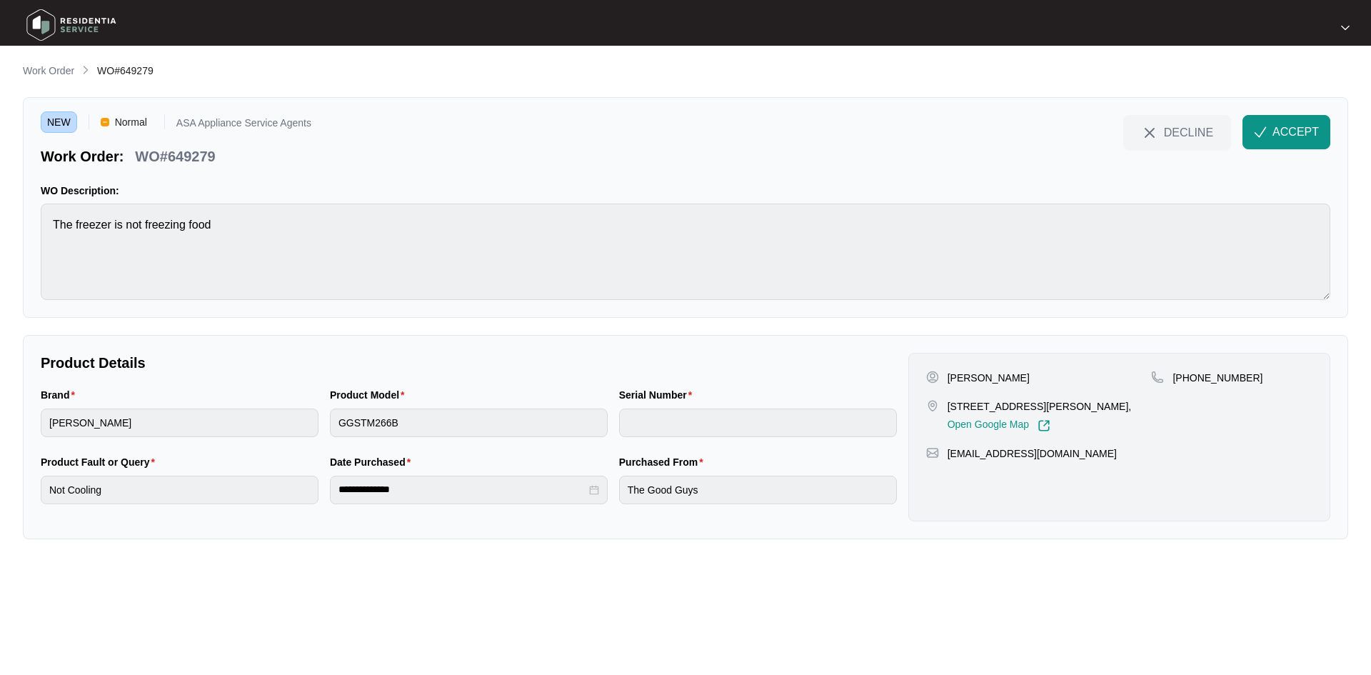
click at [1061, 406] on p "[STREET_ADDRESS][PERSON_NAME]," at bounding box center [1040, 406] width 184 height 14
copy p "Calista"
click at [1189, 129] on span "DECLINE" at bounding box center [1188, 132] width 49 height 16
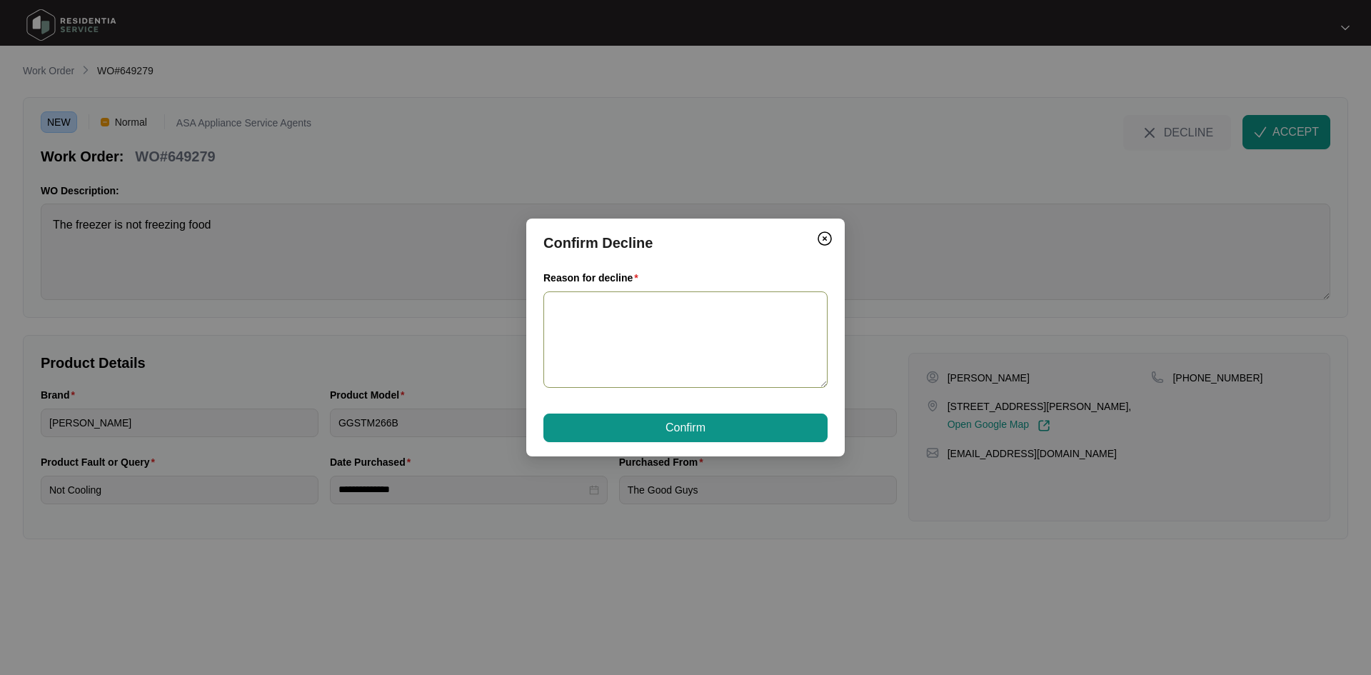
click at [626, 308] on textarea "Reason for decline" at bounding box center [686, 339] width 284 height 96
click at [704, 320] on textarea "Out of our service area" at bounding box center [686, 339] width 284 height 96
type textarea "Out of our service area"
click at [707, 416] on button "Confirm" at bounding box center [686, 428] width 284 height 29
